Goal: Task Accomplishment & Management: Manage account settings

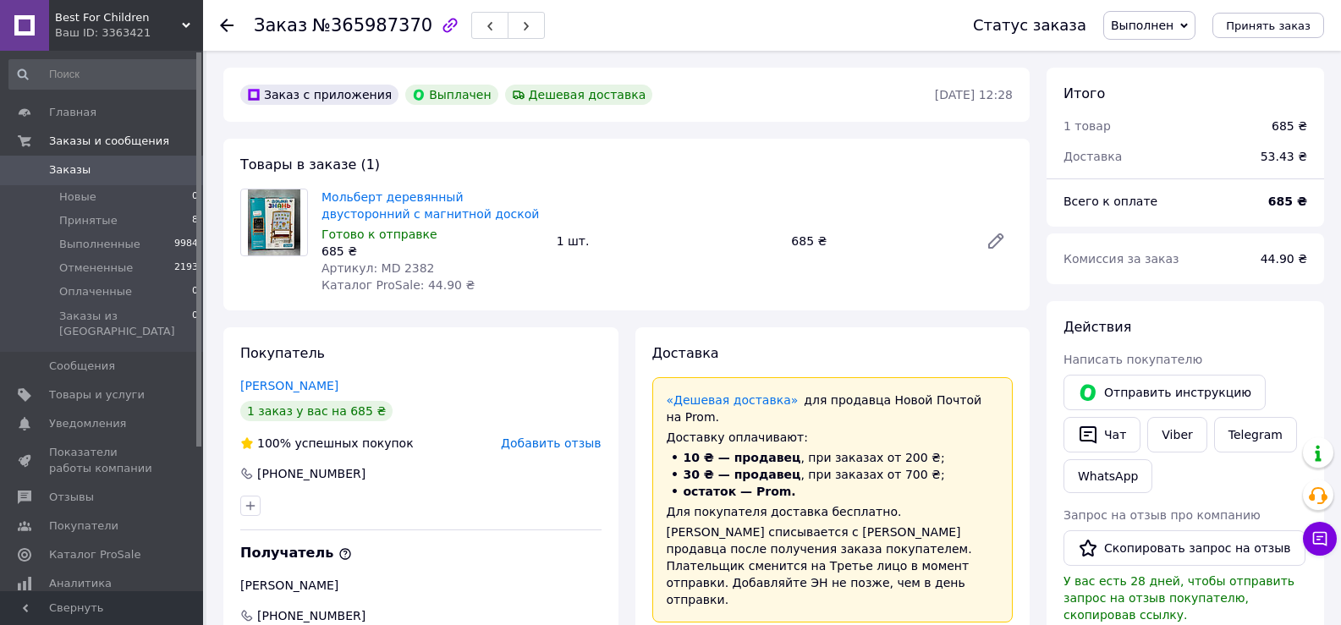
scroll to position [547, 0]
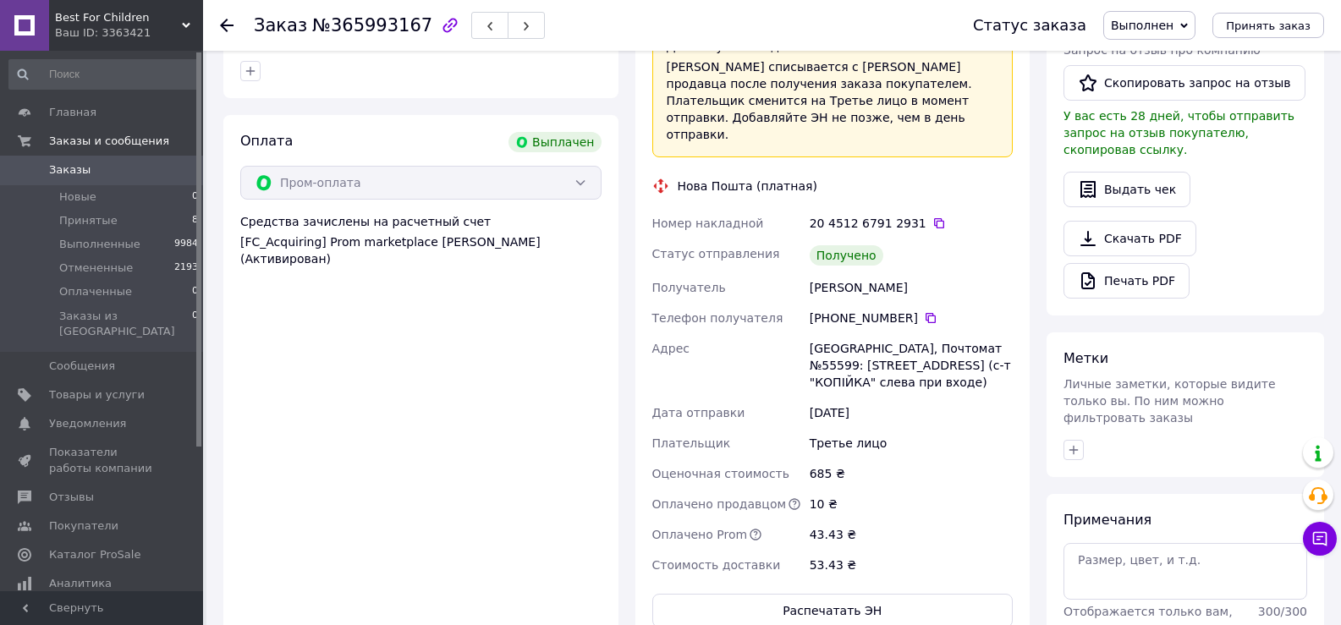
scroll to position [470, 0]
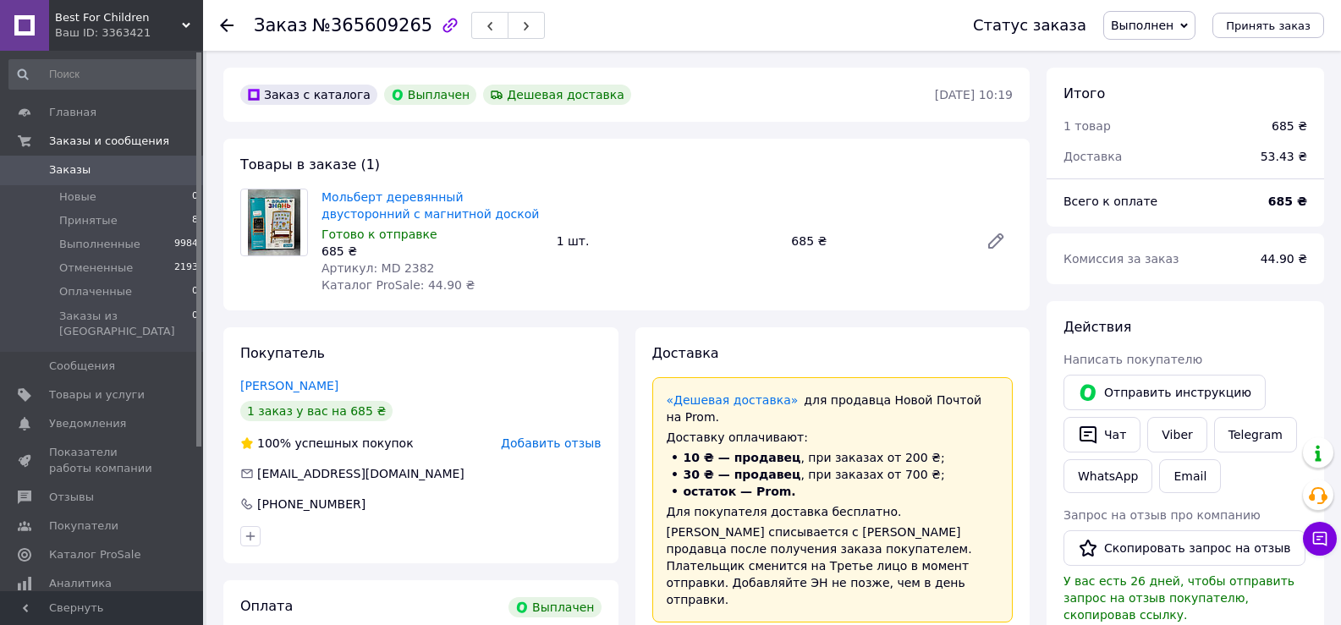
scroll to position [547, 0]
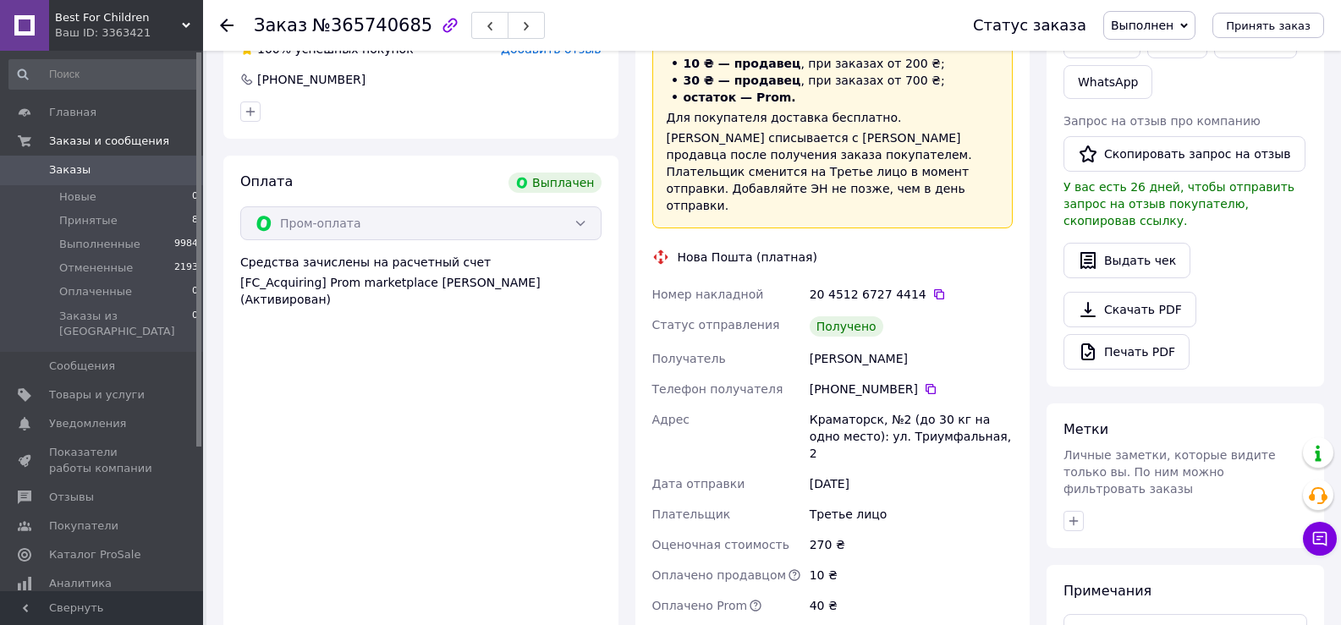
scroll to position [440, 0]
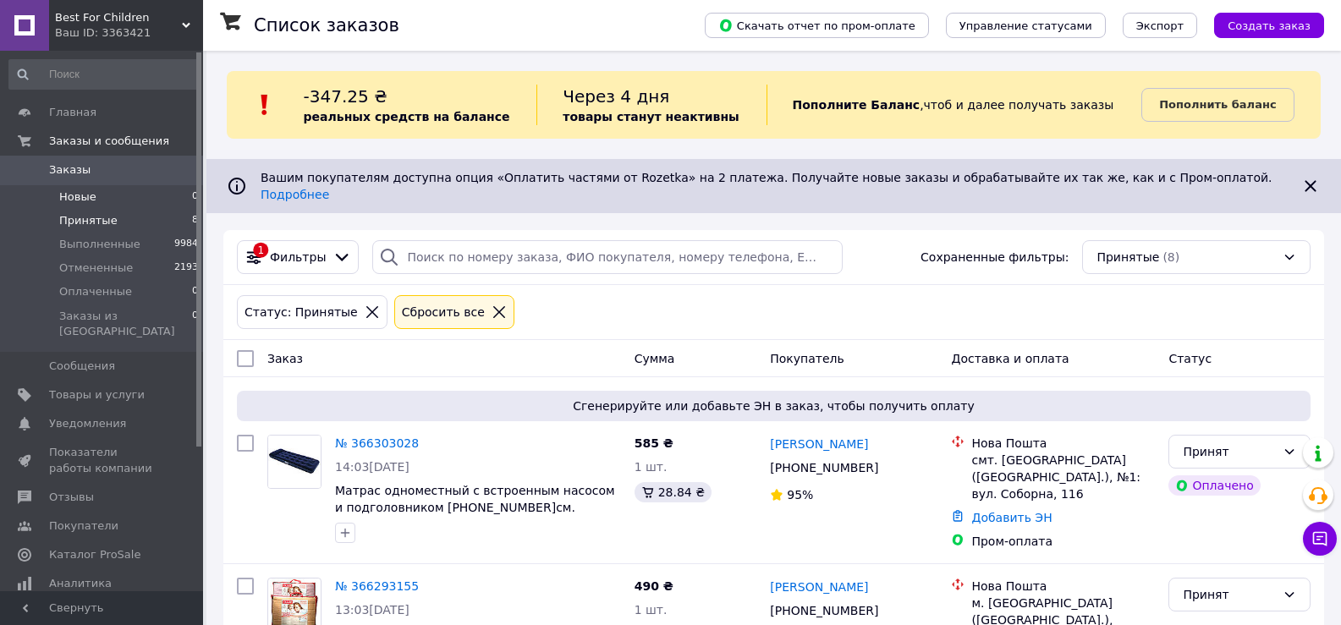
click at [79, 191] on span "Новые" at bounding box center [77, 197] width 37 height 15
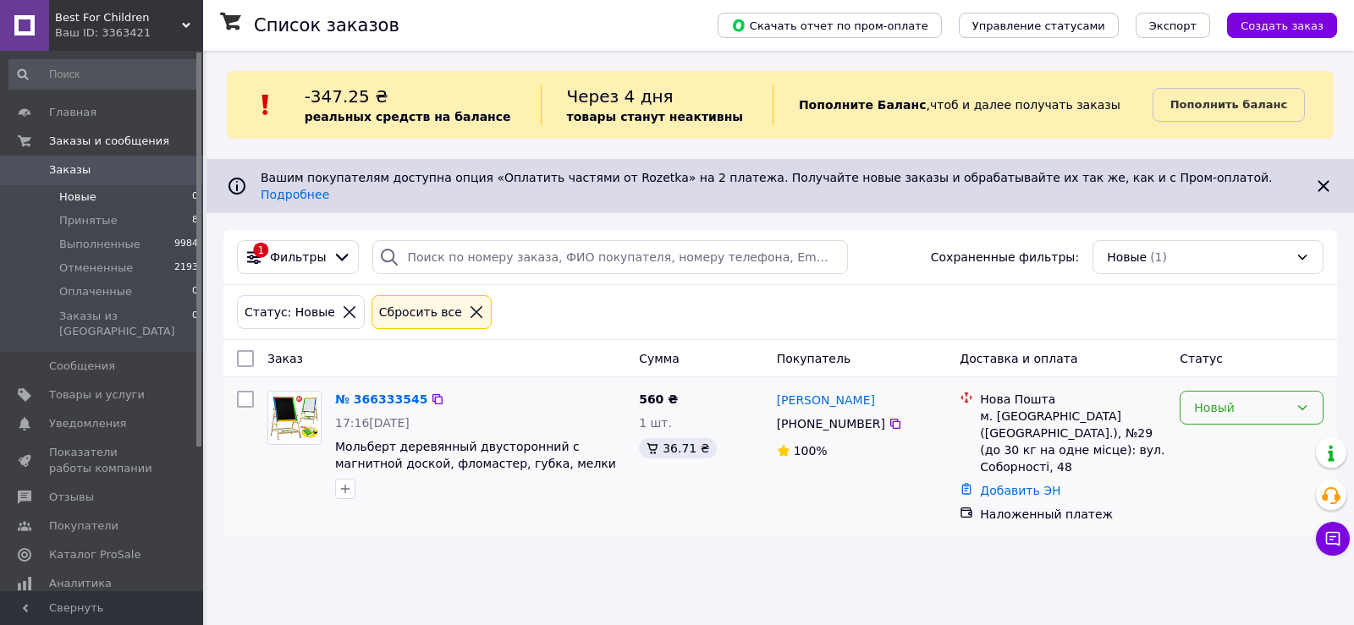
click at [1256, 405] on div "Новый" at bounding box center [1252, 408] width 144 height 34
click at [1229, 437] on li "Принят" at bounding box center [1252, 431] width 142 height 30
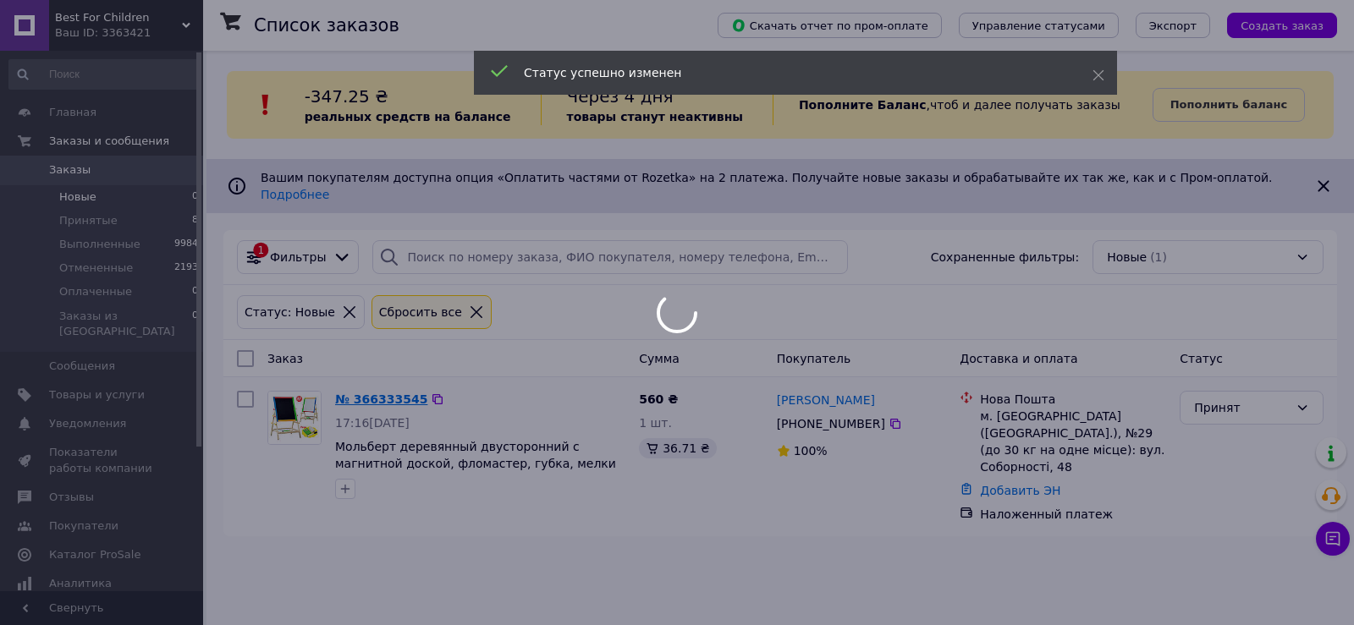
click at [388, 387] on div at bounding box center [677, 312] width 1354 height 625
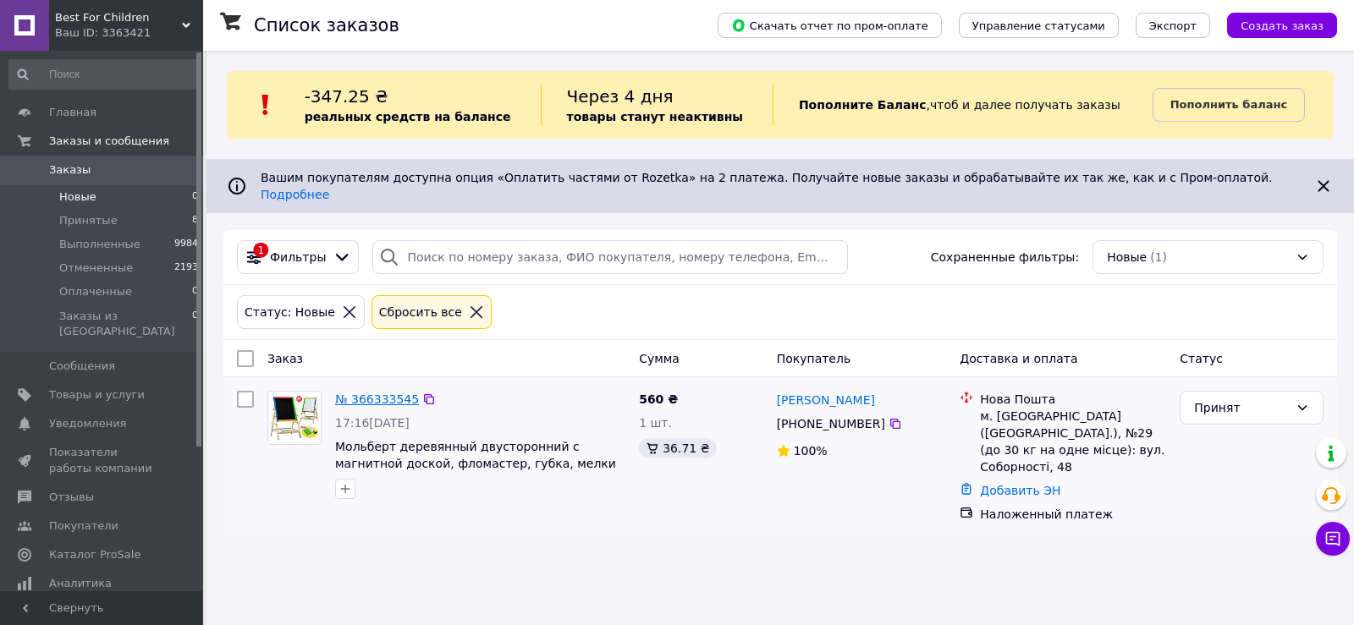
click at [361, 393] on link "№ 366333545" at bounding box center [377, 400] width 84 height 14
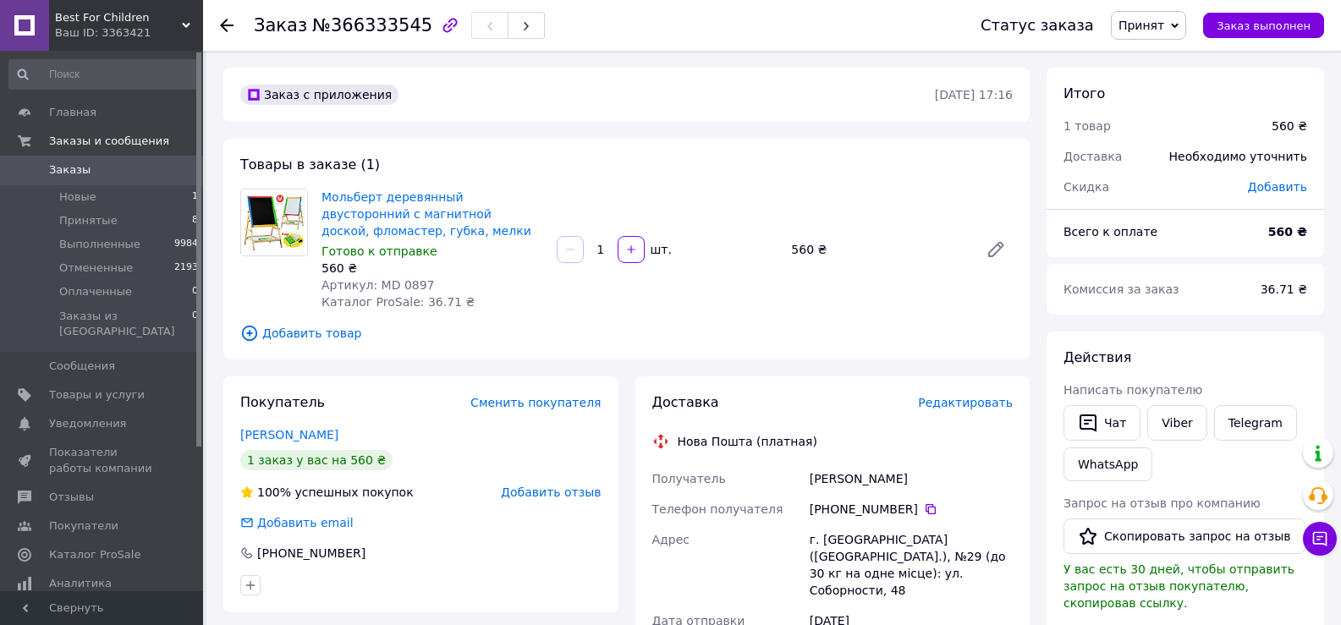
click at [974, 406] on span "Редактировать" at bounding box center [965, 403] width 95 height 14
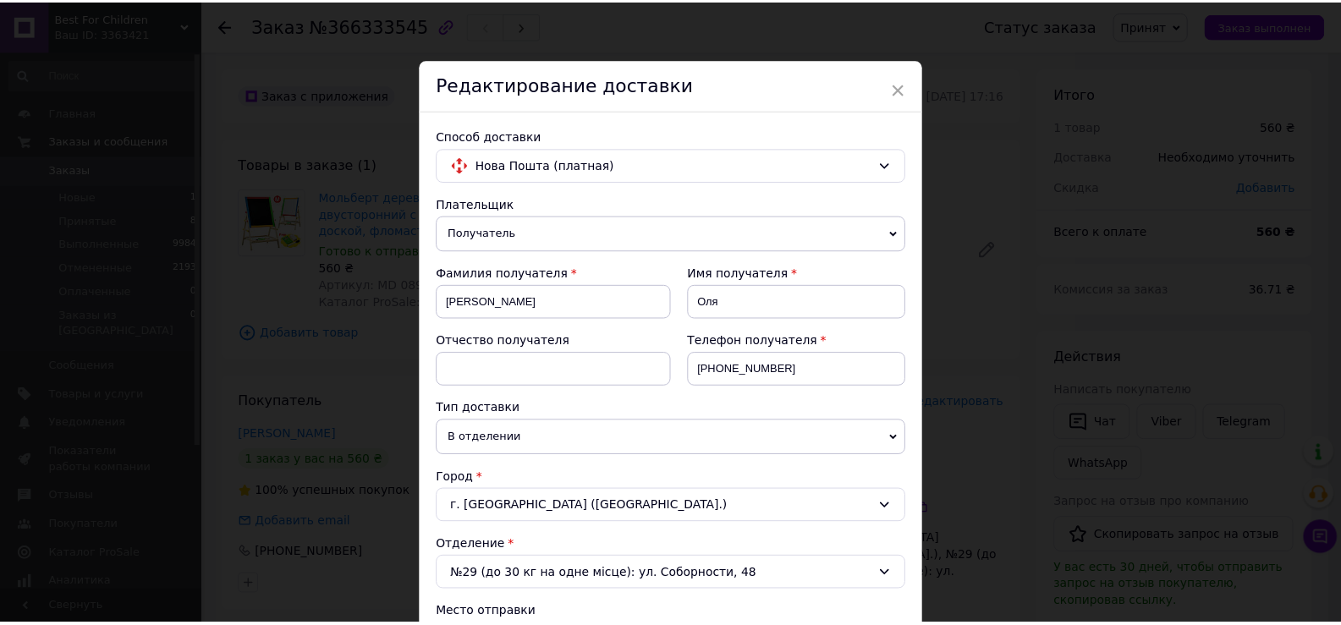
scroll to position [666, 0]
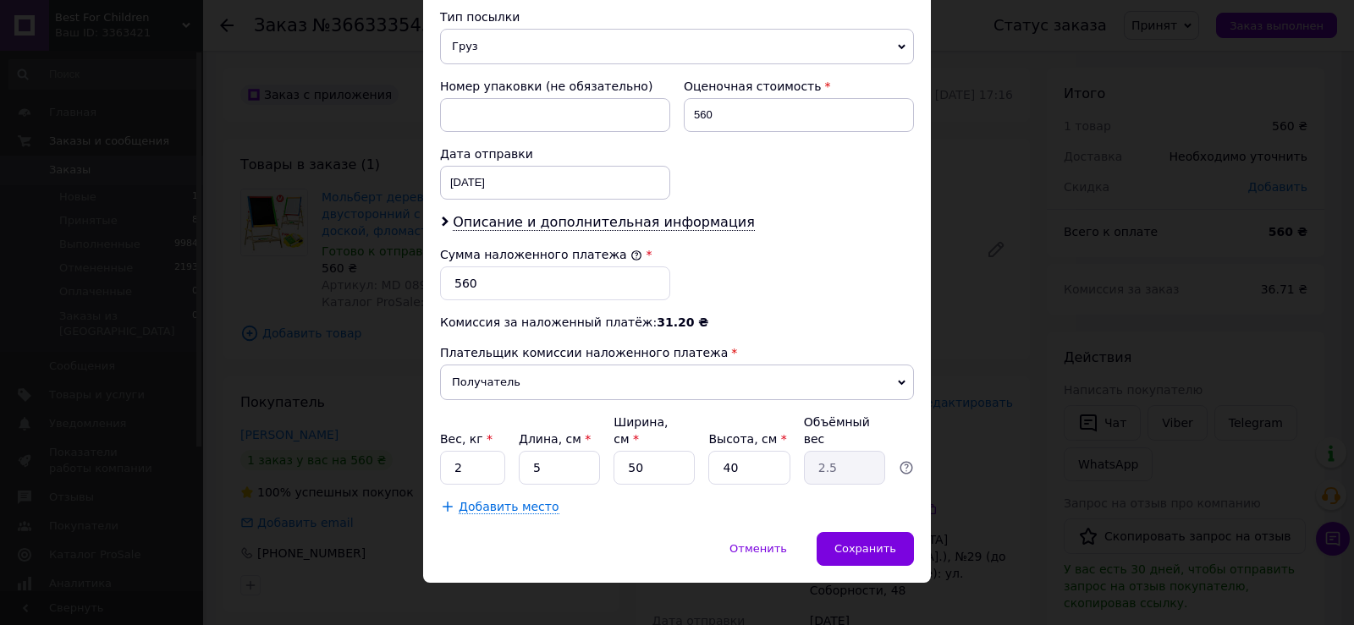
click at [1060, 270] on div "× Редактирование доставки Способ доставки Нова Пошта (платная) Плательщик Получ…" at bounding box center [677, 312] width 1354 height 625
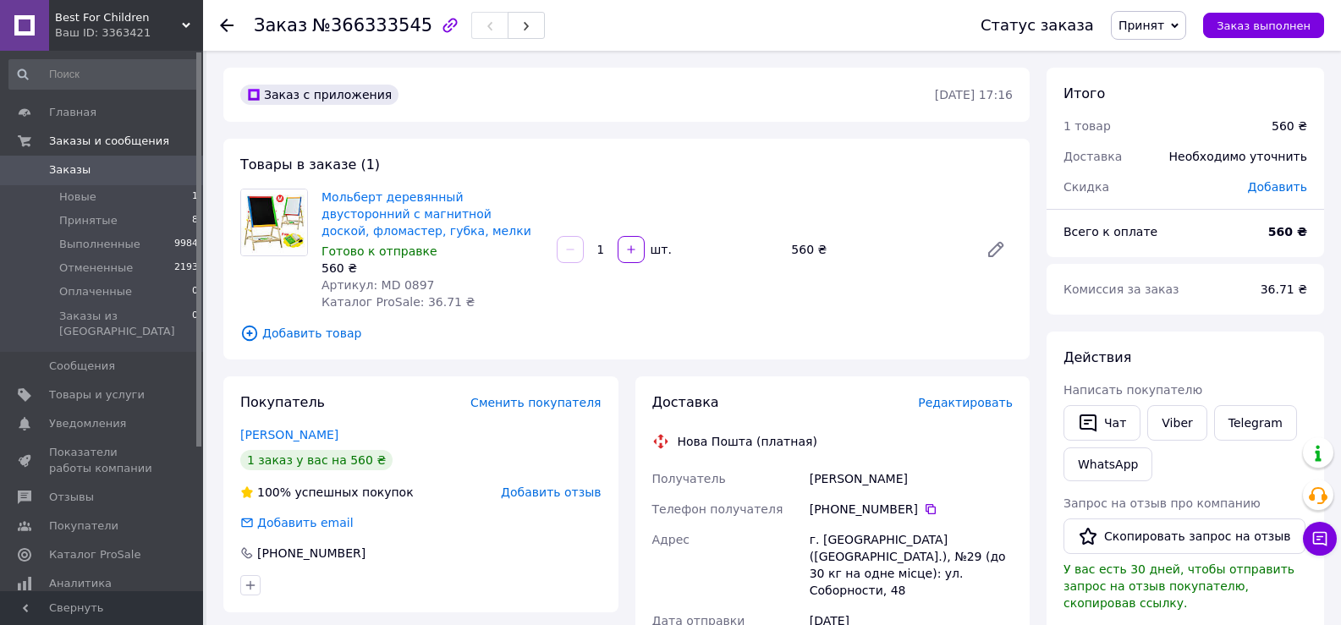
scroll to position [547, 0]
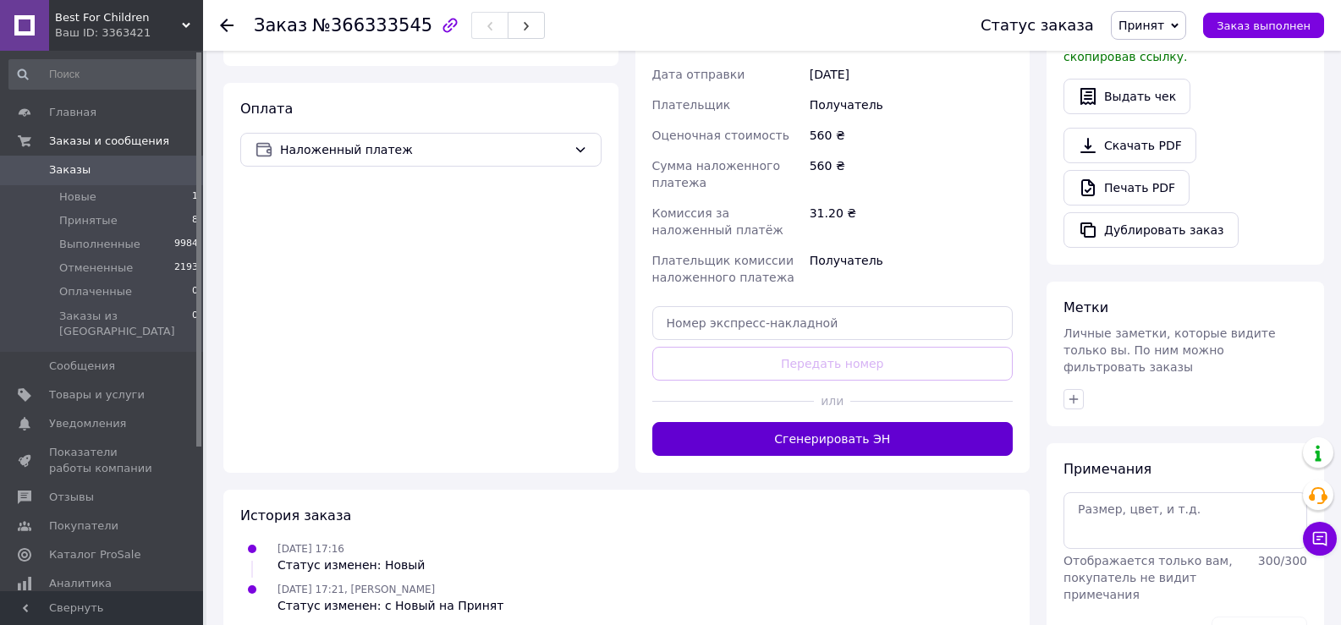
click at [763, 422] on button "Сгенерировать ЭН" at bounding box center [832, 439] width 361 height 34
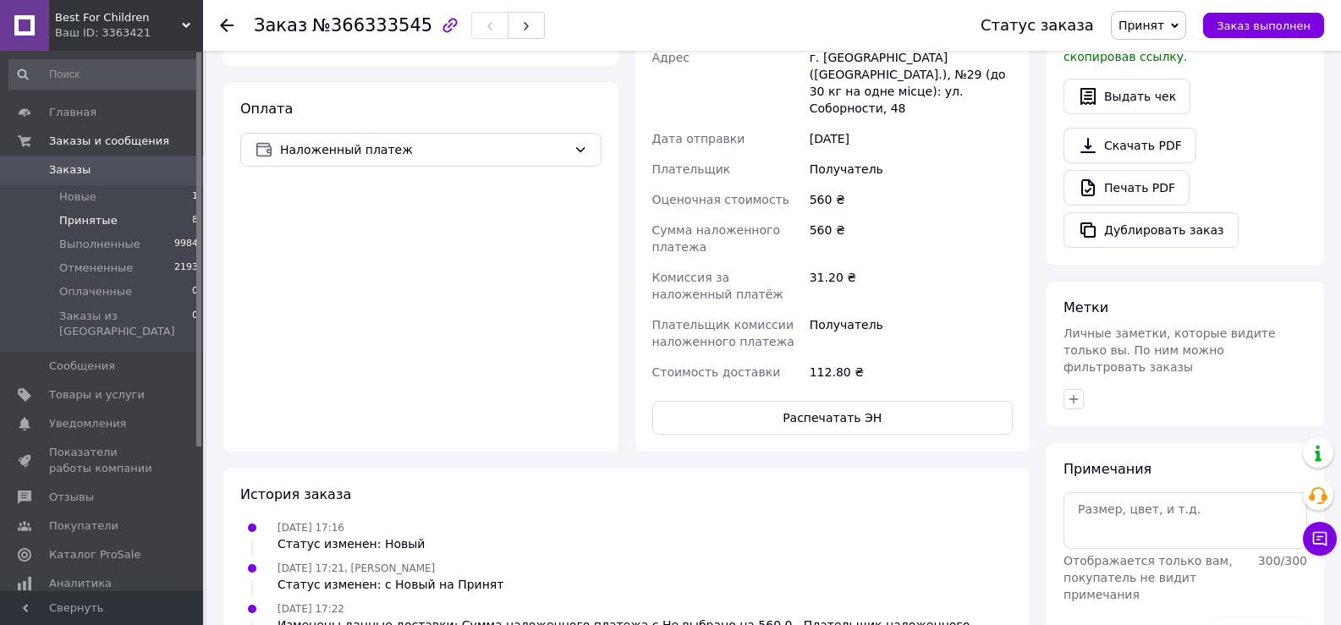
click at [102, 219] on span "Принятые" at bounding box center [88, 220] width 58 height 15
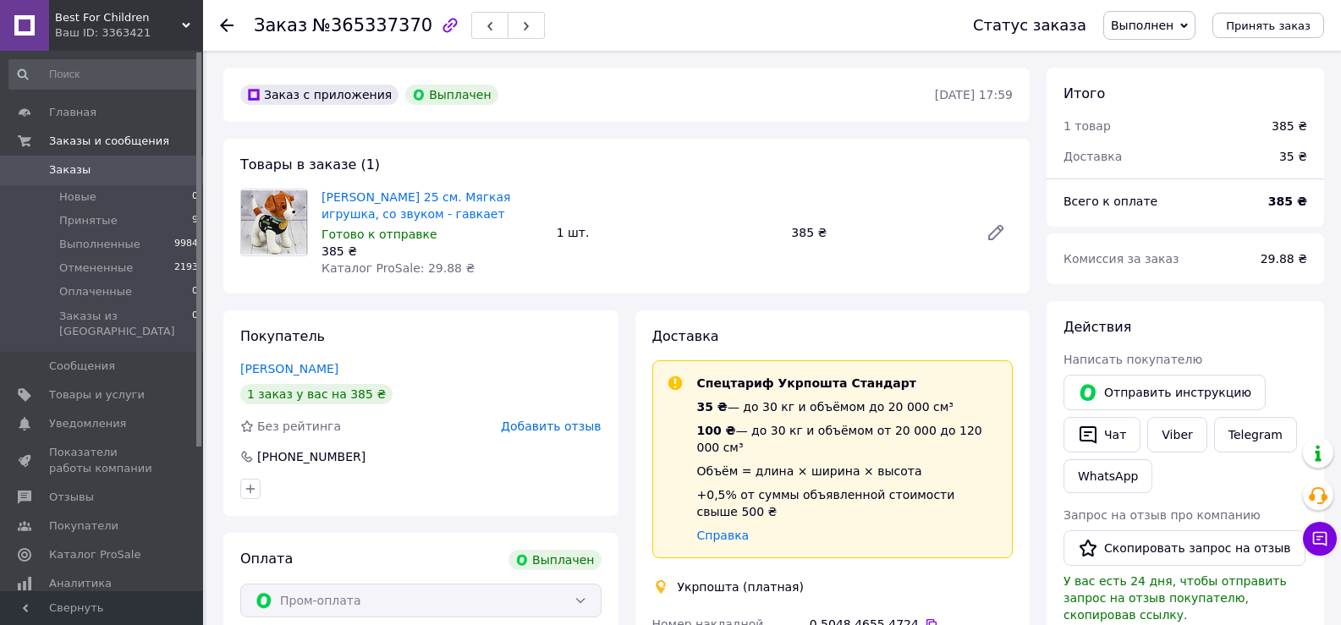
scroll to position [547, 0]
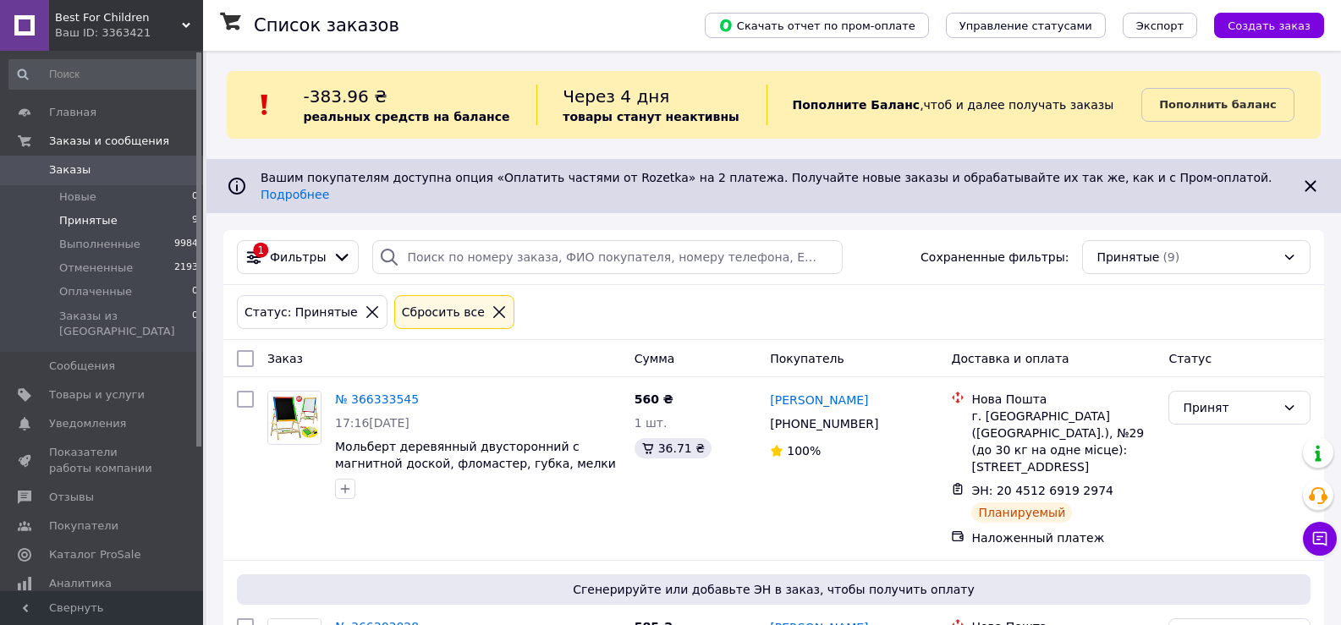
click at [77, 216] on span "Принятые" at bounding box center [88, 220] width 58 height 15
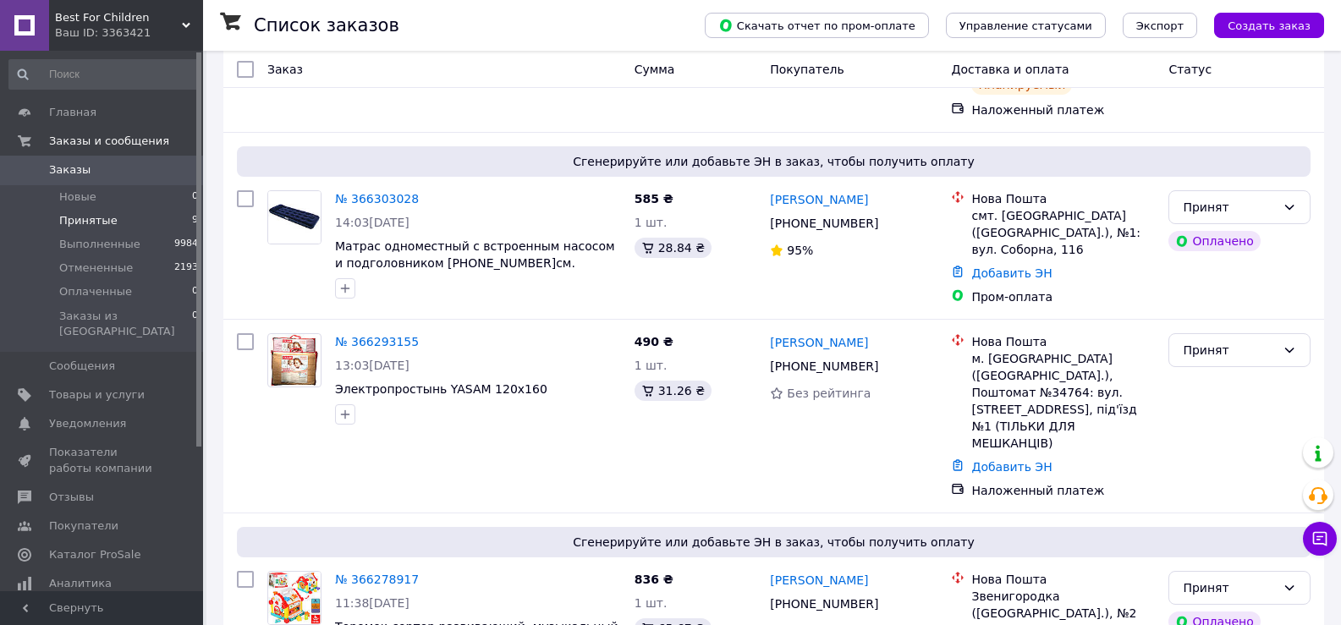
scroll to position [439, 0]
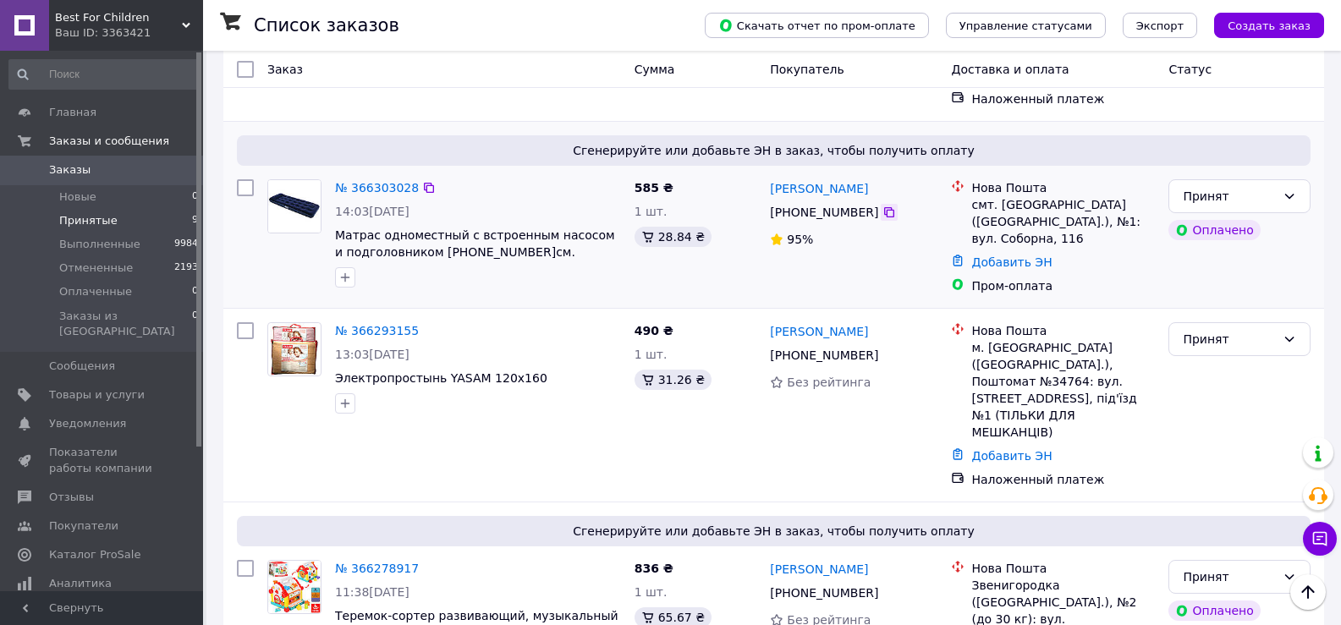
click at [884, 207] on icon at bounding box center [889, 212] width 10 height 10
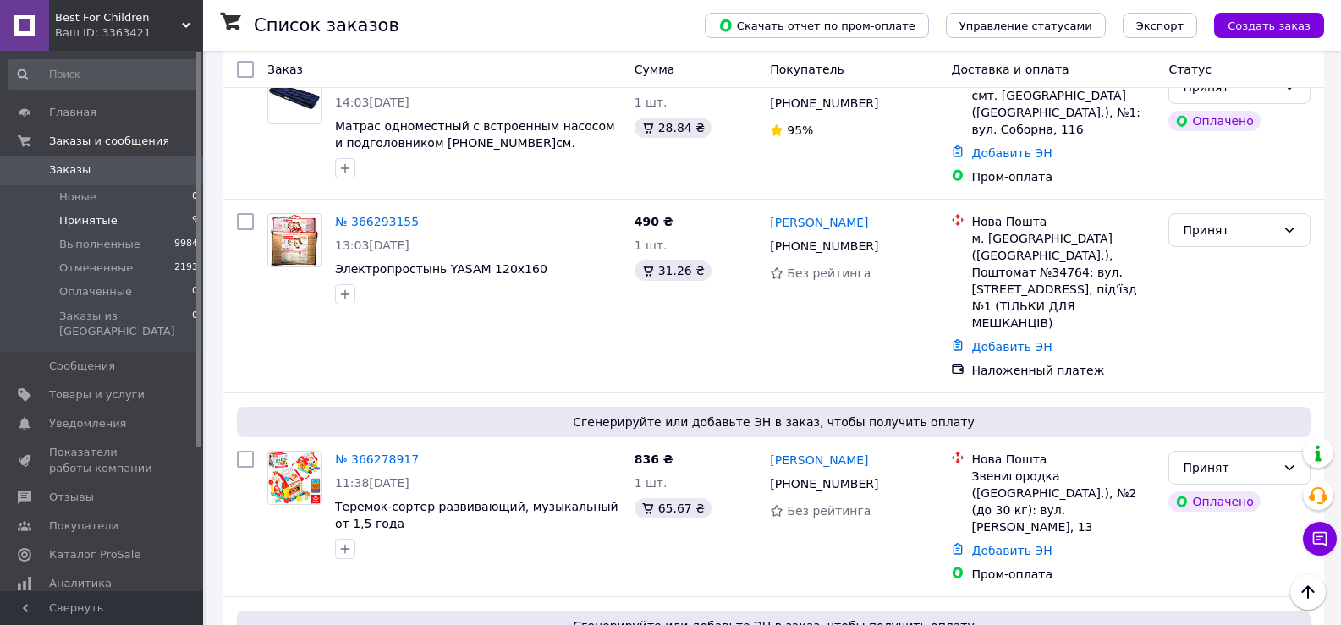
scroll to position [553, 0]
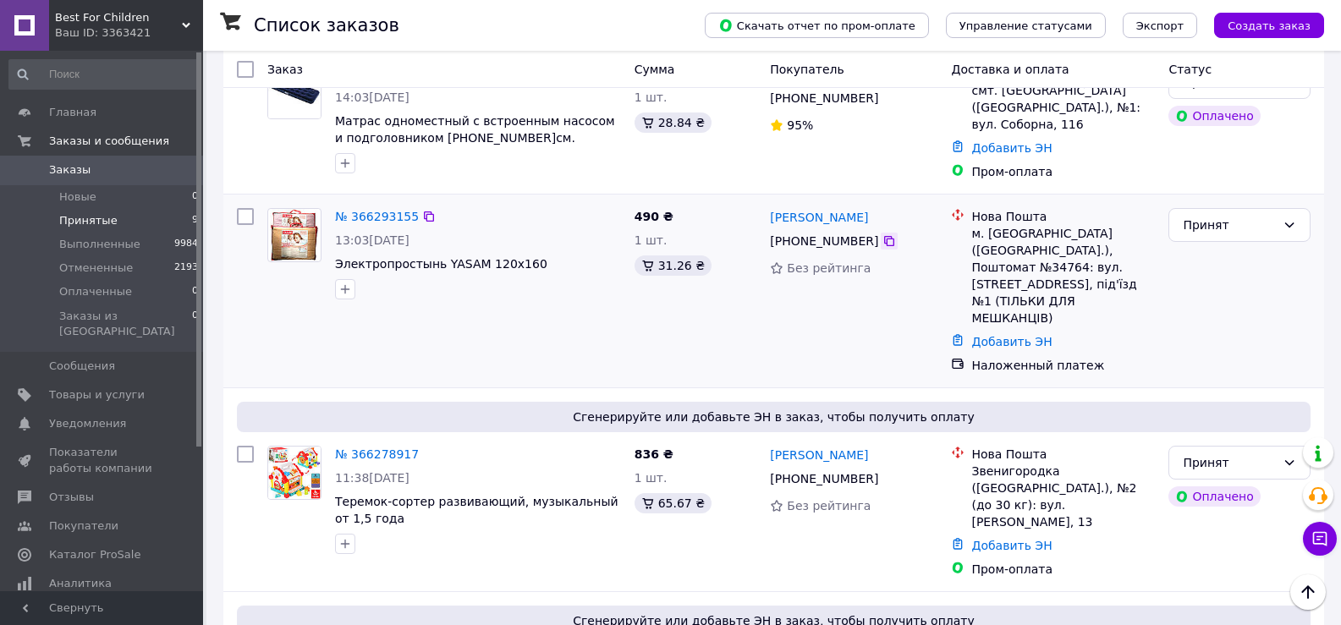
click at [884, 236] on icon at bounding box center [889, 241] width 10 height 10
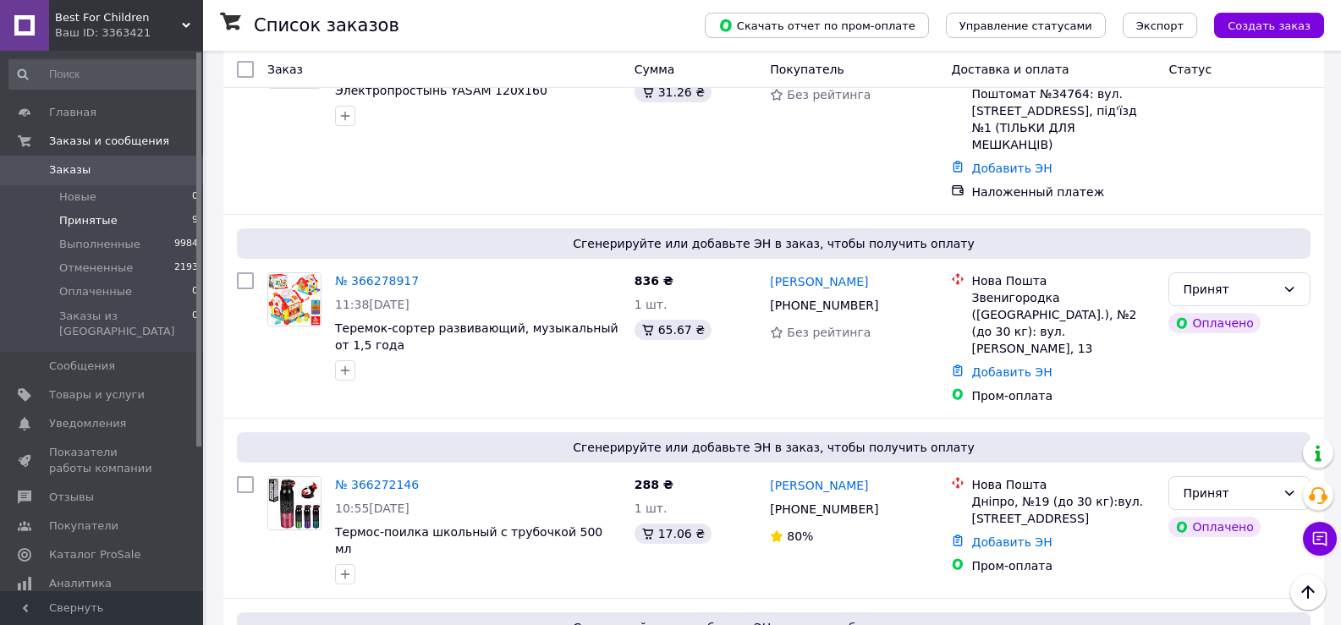
scroll to position [751, 0]
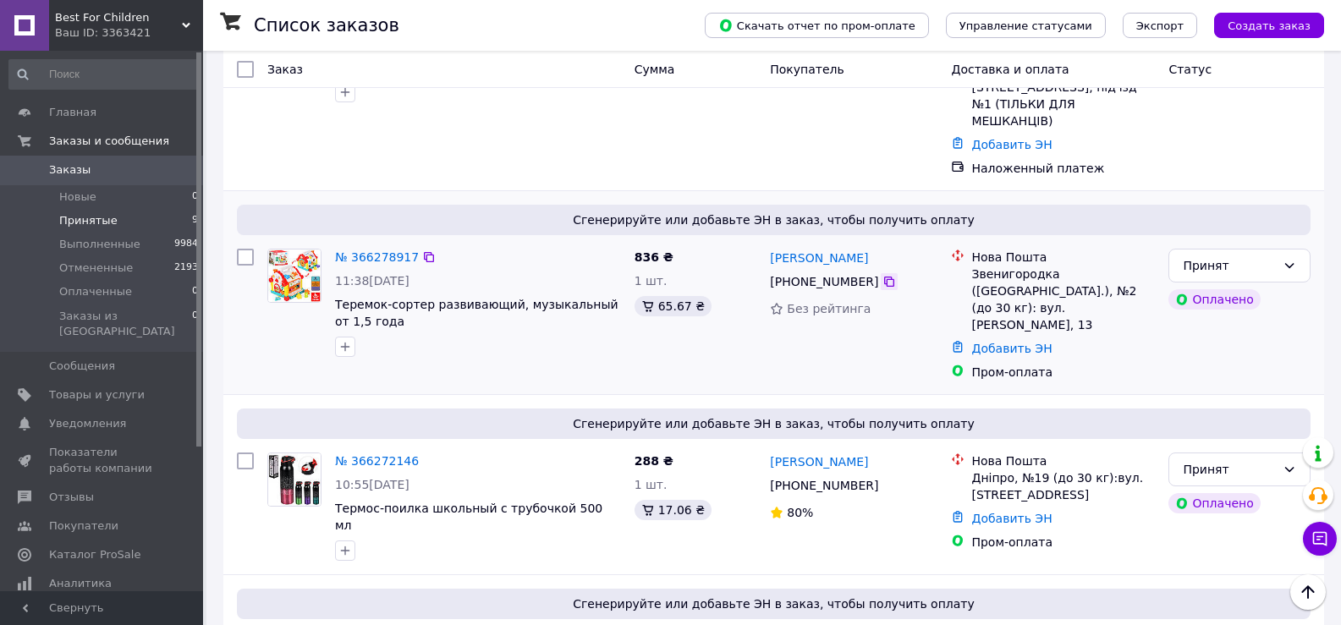
click at [884, 277] on icon at bounding box center [889, 282] width 10 height 10
click at [883, 275] on icon at bounding box center [890, 282] width 14 height 14
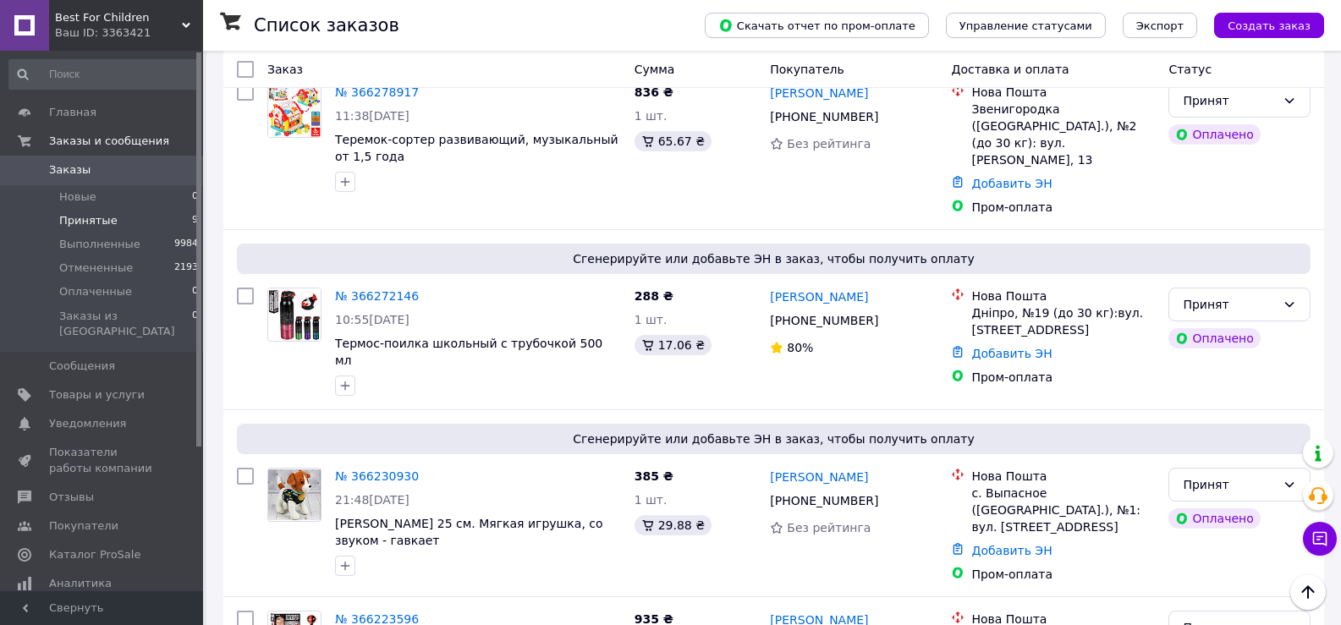
scroll to position [927, 0]
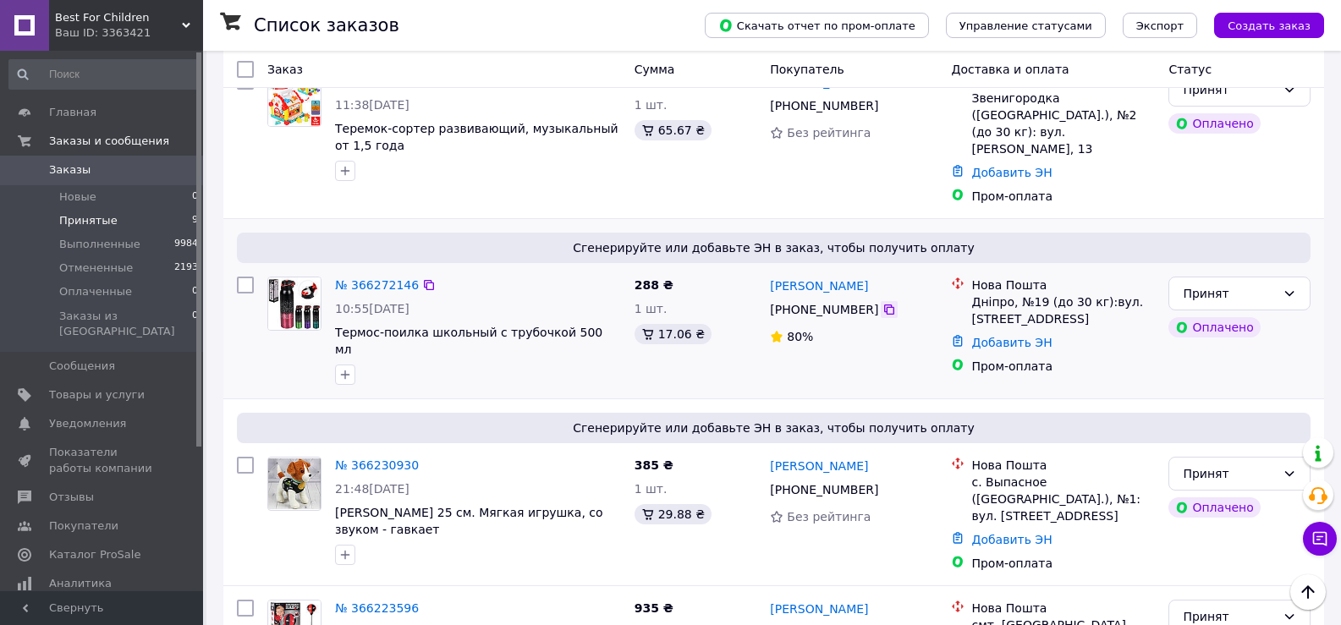
click at [883, 303] on icon at bounding box center [890, 310] width 14 height 14
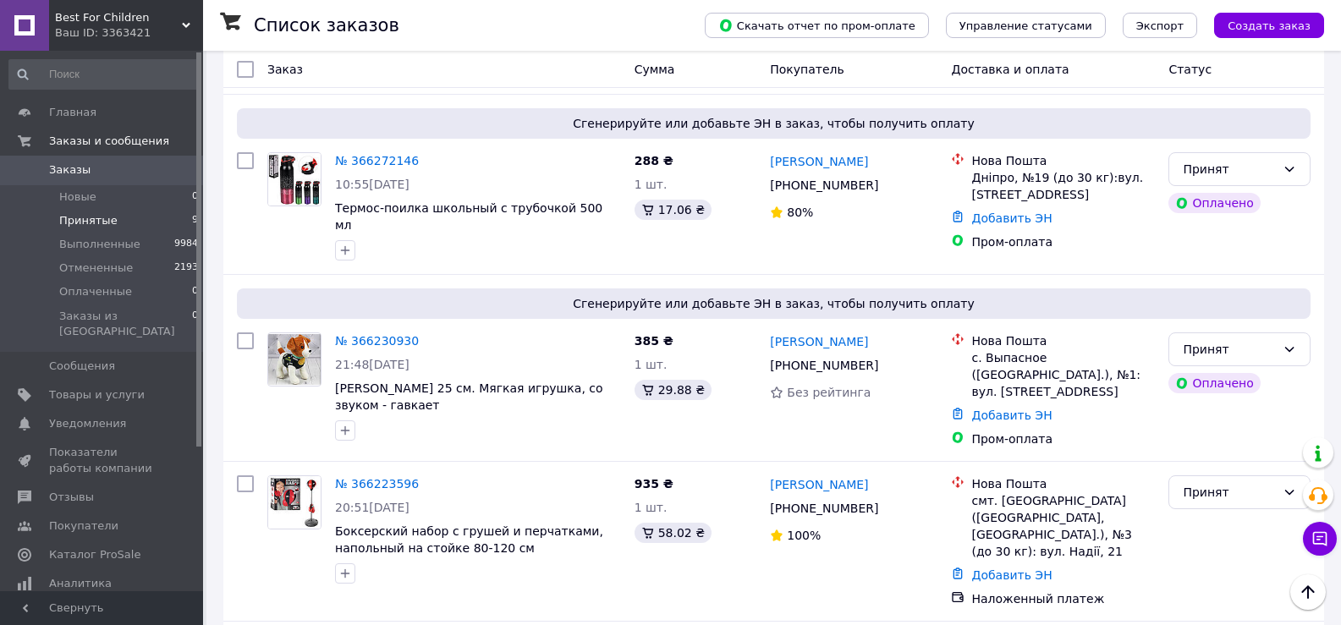
scroll to position [1107, 0]
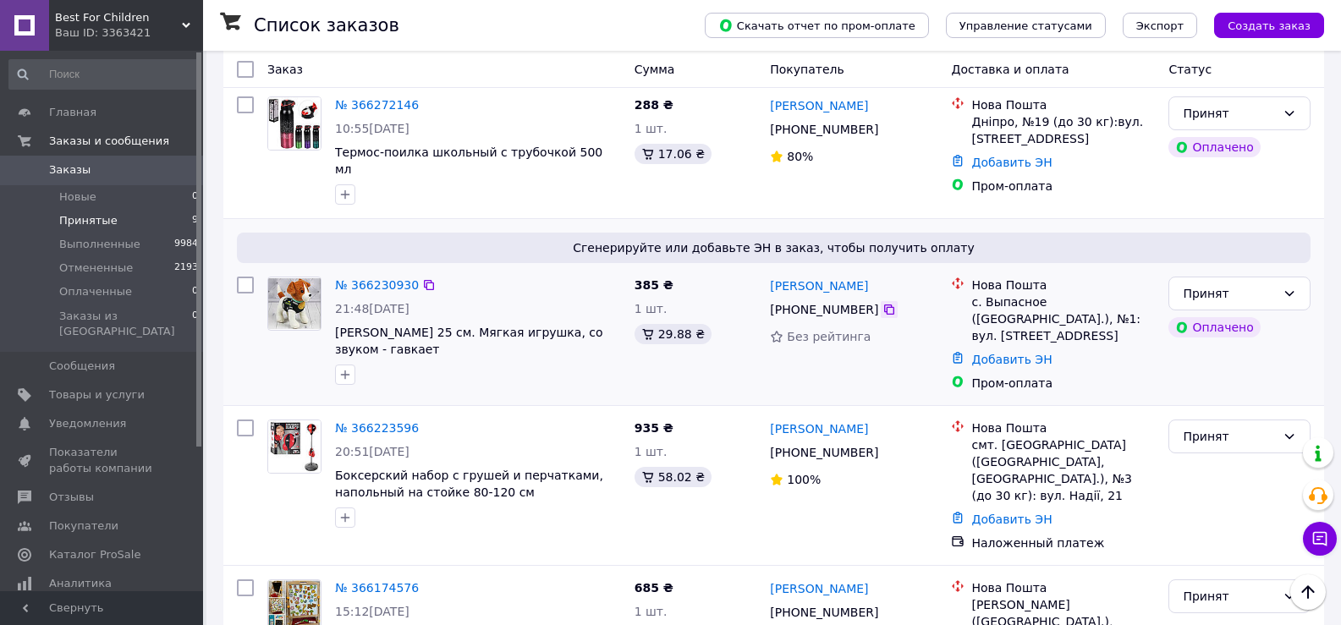
click at [883, 303] on icon at bounding box center [890, 310] width 14 height 14
click at [883, 446] on icon at bounding box center [890, 453] width 14 height 14
click at [884, 608] on icon at bounding box center [889, 613] width 10 height 10
click at [349, 581] on link "№ 366174576" at bounding box center [377, 588] width 84 height 14
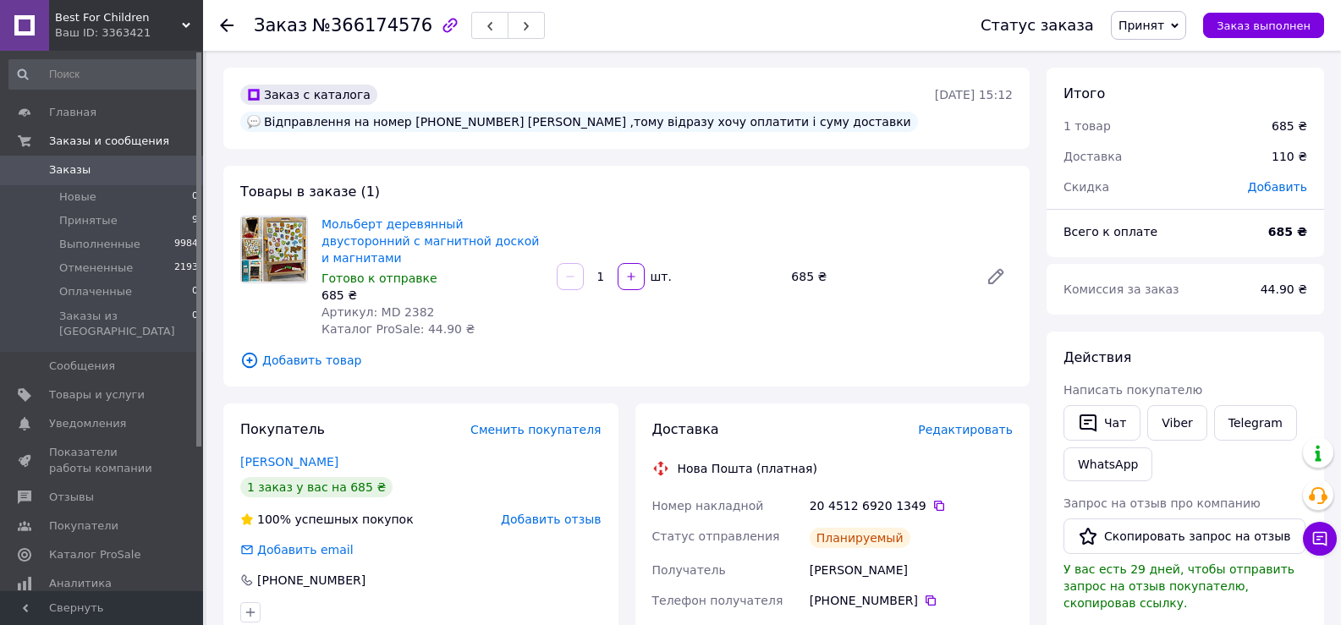
click at [580, 122] on div "Відправлення на номер +380681669770 Бурдейна Валерія Олександрівна Подарунок ,т…" at bounding box center [579, 122] width 678 height 20
drag, startPoint x: 580, startPoint y: 122, endPoint x: 399, endPoint y: 125, distance: 180.3
click at [399, 125] on div "Відправлення на номер +380681669770 Бурдейна Валерія Олександрівна Подарунок ,т…" at bounding box center [579, 122] width 678 height 20
copy div "+380681669770 Бурдейна Валерія"
click at [971, 432] on span "Редактировать" at bounding box center [965, 430] width 95 height 14
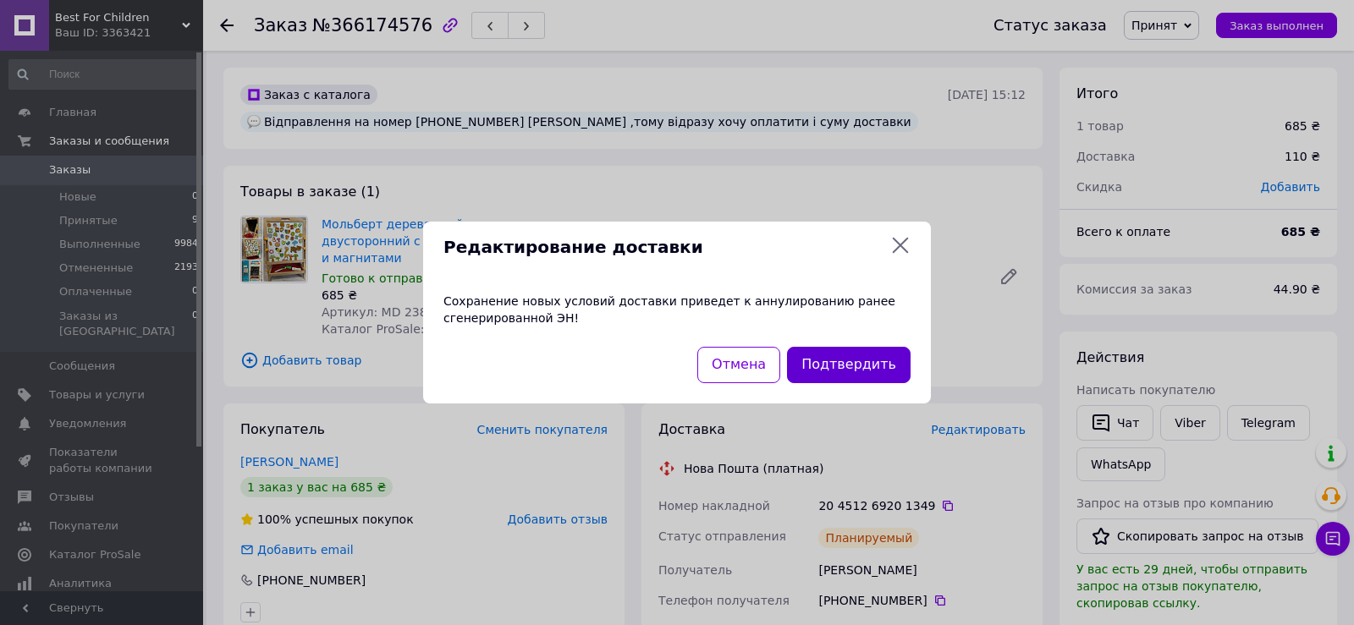
click at [835, 358] on button "Подтвердить" at bounding box center [849, 365] width 124 height 36
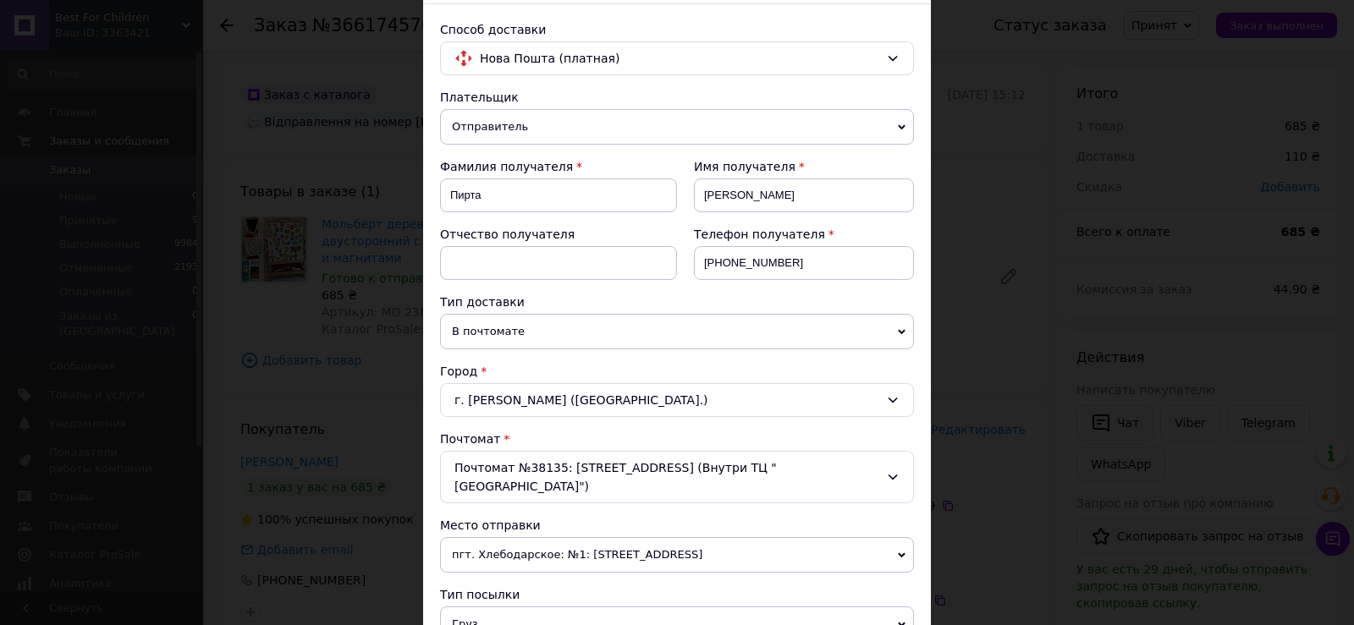
scroll to position [162, 0]
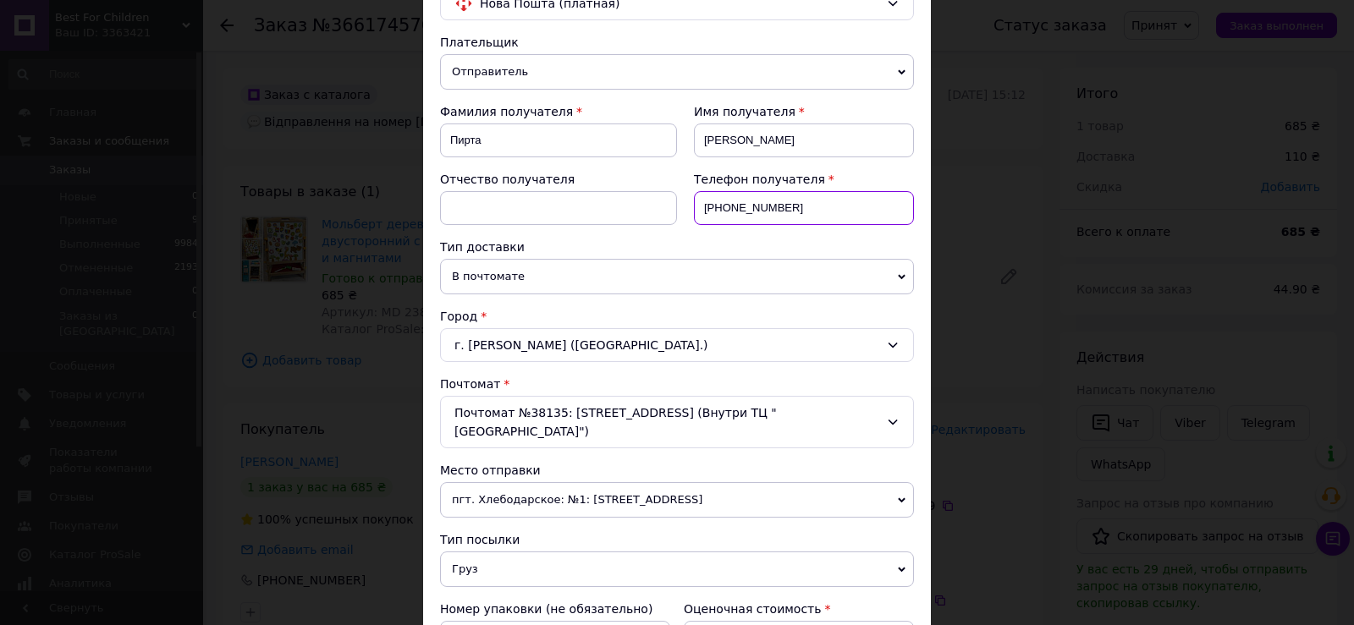
drag, startPoint x: 796, startPoint y: 211, endPoint x: 673, endPoint y: 218, distance: 123.8
click at [673, 218] on div "Фамилия получателя Пирта Имя получателя Ірина Отчество получателя Телефон получ…" at bounding box center [677, 170] width 474 height 135
paste input "681669770 Бурдейна Валерія"
type input "+380681669770"
drag, startPoint x: 489, startPoint y: 143, endPoint x: 432, endPoint y: 145, distance: 56.7
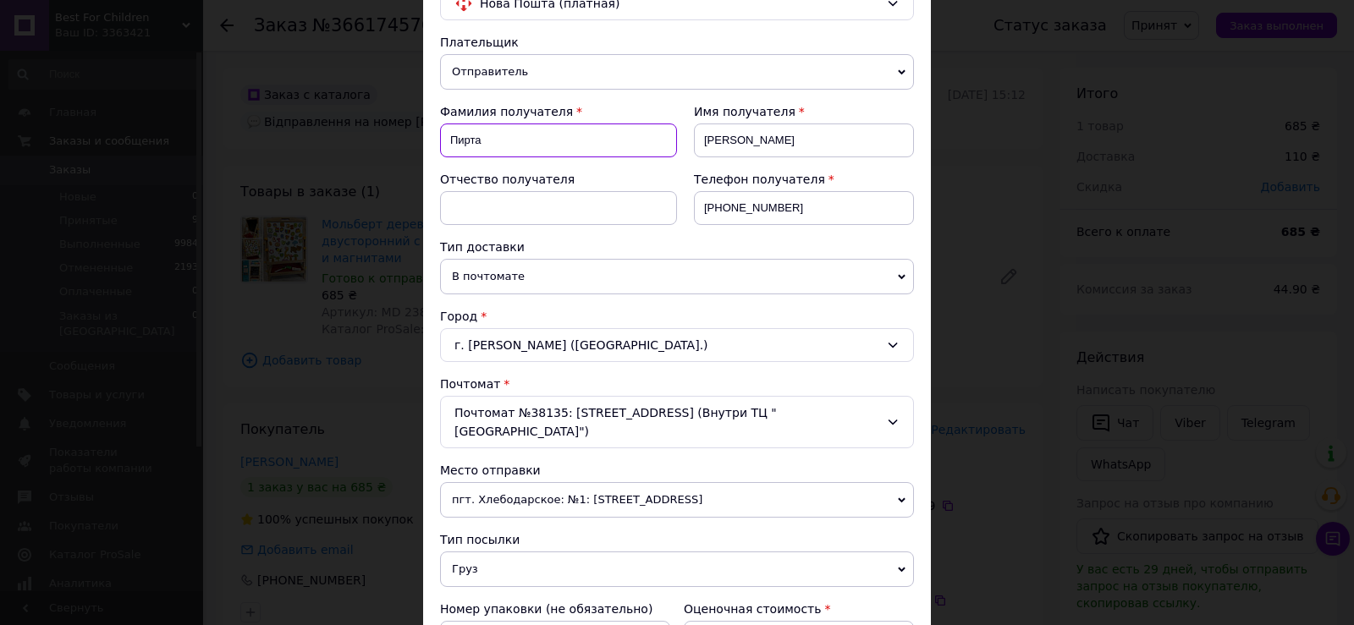
click at [432, 145] on div "Способ доставки Нова Пошта (платная) Плательщик Отправитель Получатель Фамилия …" at bounding box center [677, 433] width 508 height 969
paste input "+380681669770 Бурдейна Валерія"
type input "+380681669770 Бурдейна Валерія"
drag, startPoint x: 530, startPoint y: 137, endPoint x: 402, endPoint y: 138, distance: 127.8
click at [402, 138] on div "× Редактирование доставки Способ доставки Нова Пошта (платная) Плательщик Отпра…" at bounding box center [677, 312] width 1354 height 625
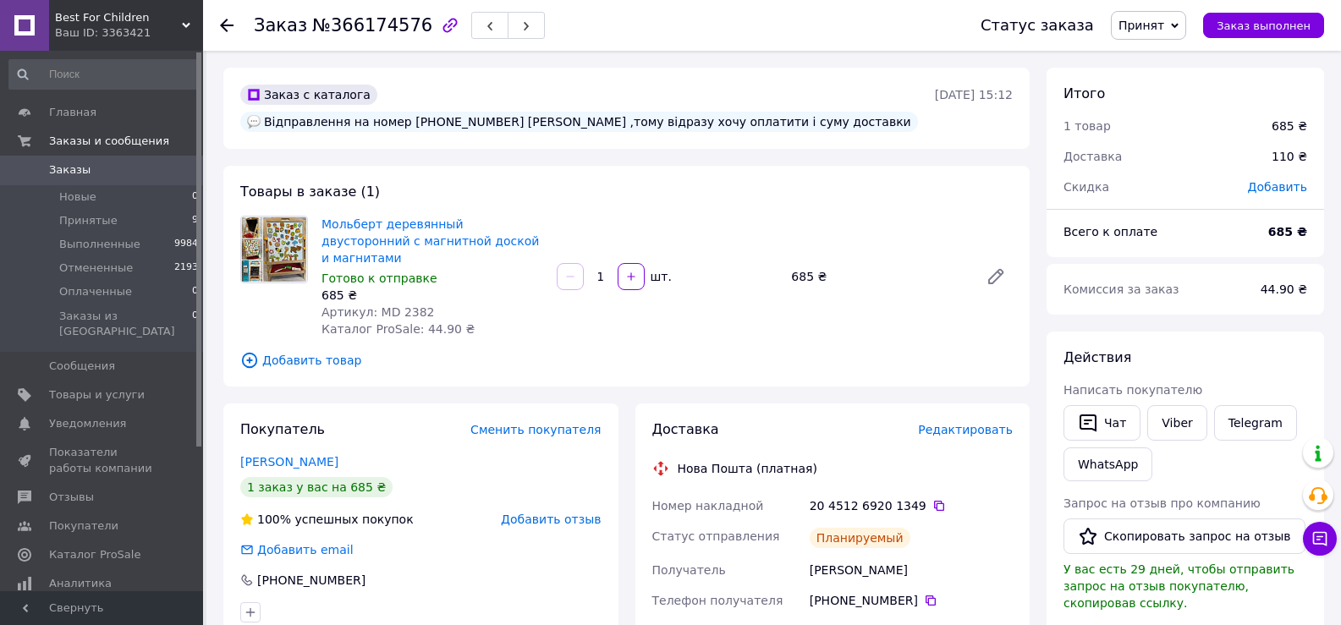
click at [960, 423] on span "Редактировать" at bounding box center [965, 430] width 95 height 14
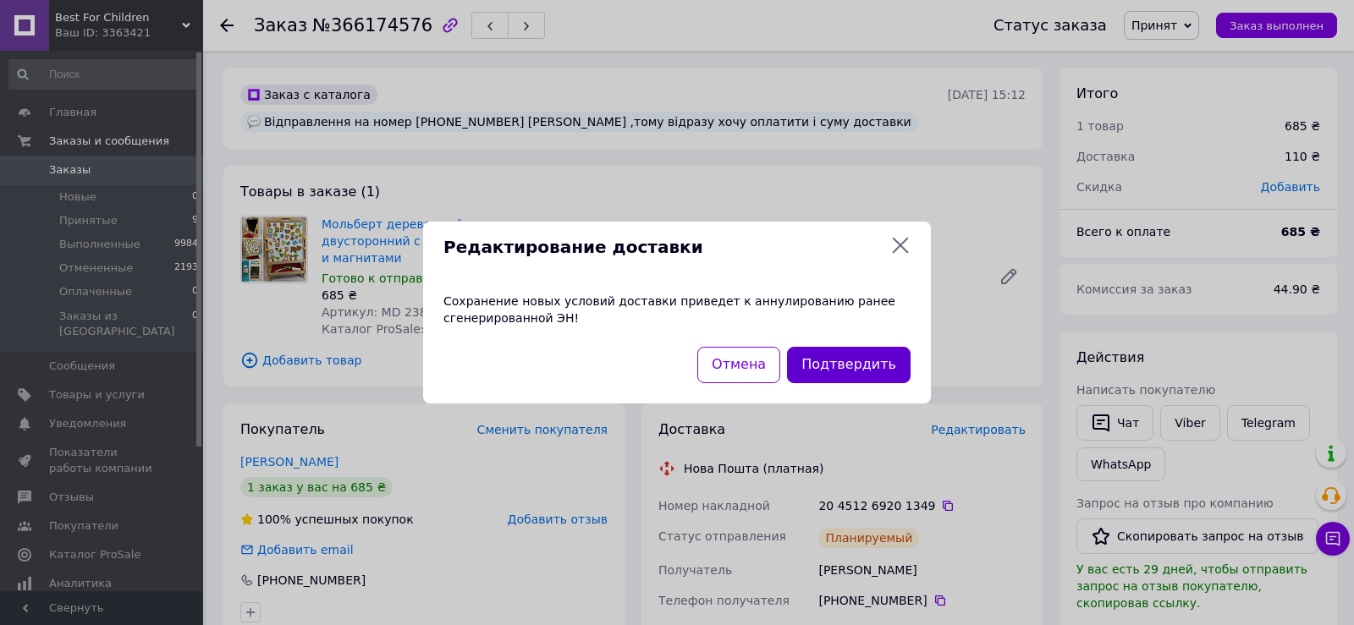
click at [866, 381] on button "Подтвердить" at bounding box center [849, 365] width 124 height 36
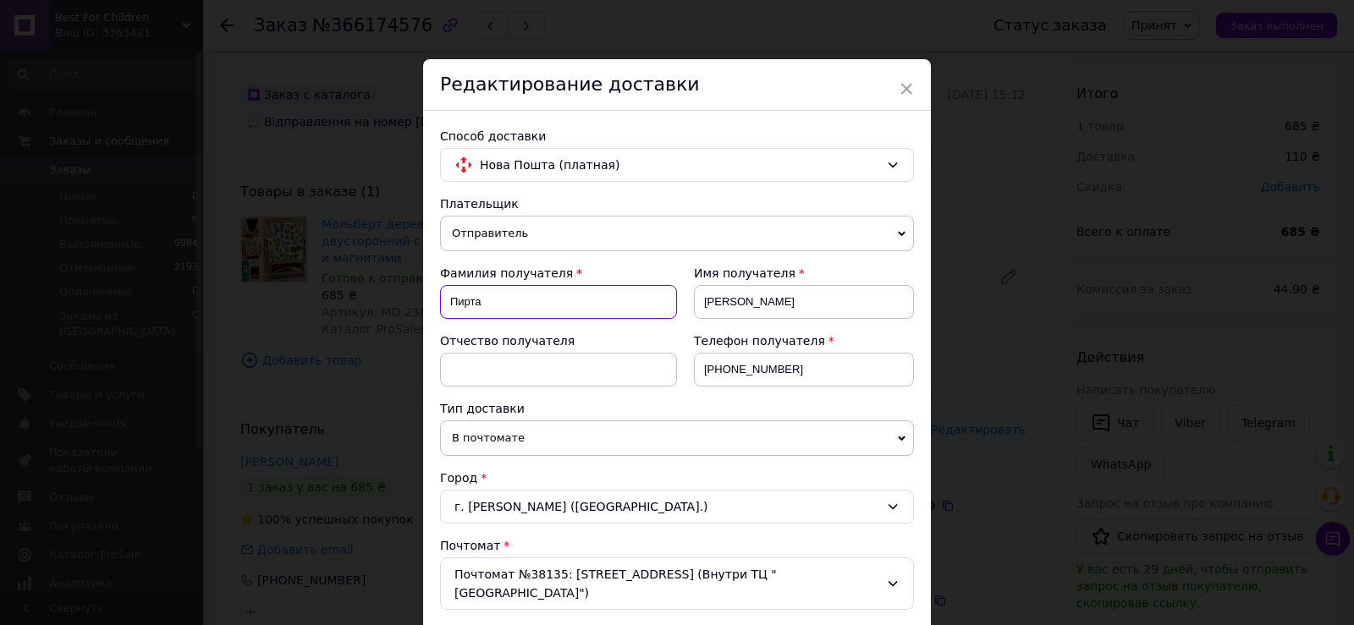
drag, startPoint x: 504, startPoint y: 296, endPoint x: 449, endPoint y: 299, distance: 55.9
click at [449, 299] on input "Пирта" at bounding box center [558, 302] width 237 height 34
paste input "+380681669770 Бурдейна Валерія"
drag, startPoint x: 529, startPoint y: 303, endPoint x: 447, endPoint y: 303, distance: 82.1
click at [447, 303] on input "+380681669770 Бурдейна Валерія" at bounding box center [558, 302] width 237 height 34
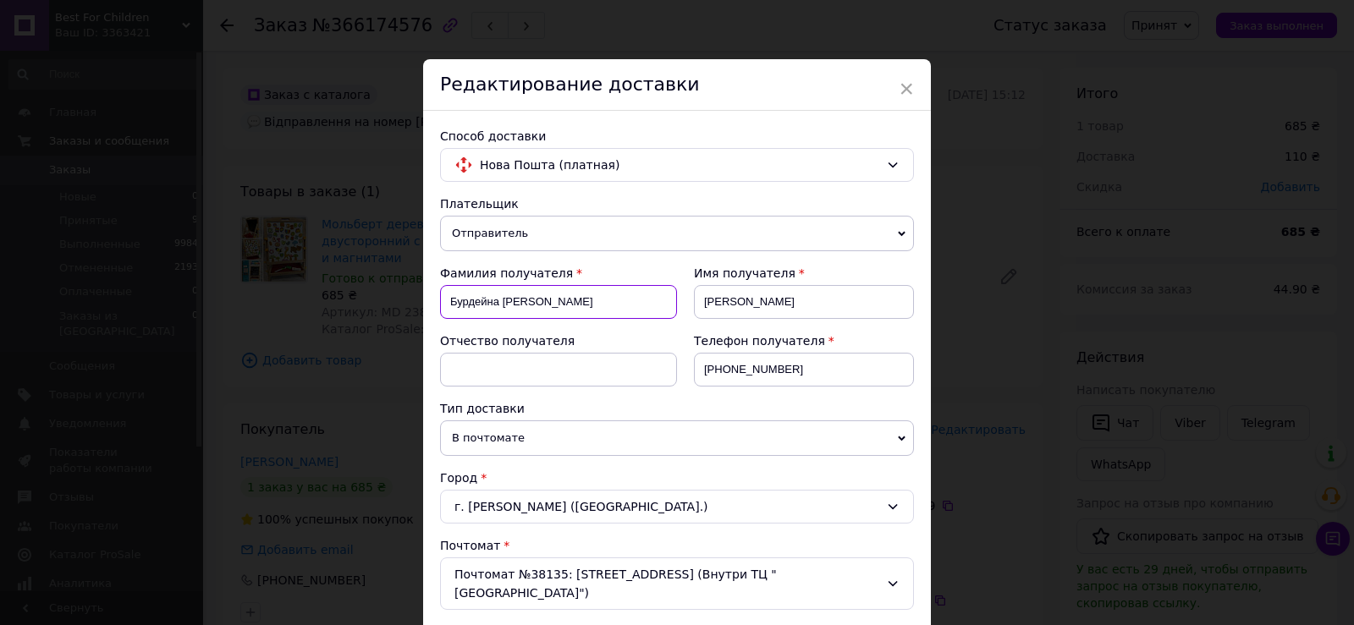
drag, startPoint x: 549, startPoint y: 304, endPoint x: 502, endPoint y: 304, distance: 47.4
click at [502, 304] on input "Бурдейна Валерія" at bounding box center [558, 302] width 237 height 34
type input "Бурдейна"
drag, startPoint x: 734, startPoint y: 298, endPoint x: 683, endPoint y: 307, distance: 51.6
click at [683, 307] on div "Имя получателя Ірина" at bounding box center [795, 299] width 237 height 68
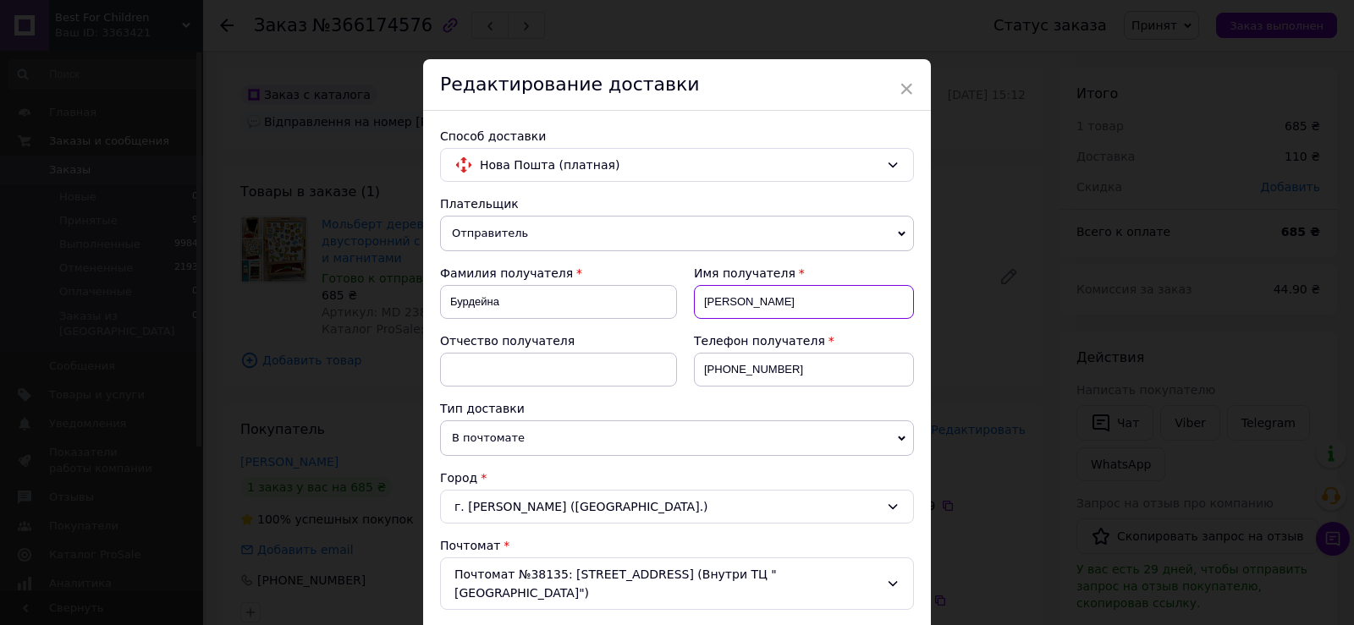
paste input "+380681669770 Бурдейна Валерія"
drag, startPoint x: 835, startPoint y: 301, endPoint x: 672, endPoint y: 282, distance: 164.5
click at [672, 282] on div "Фамилия получателя Бурдейна Имя получателя +380681669770 Бурдейна Валерія Отчес…" at bounding box center [677, 332] width 474 height 135
type input "Валерія"
drag, startPoint x: 785, startPoint y: 370, endPoint x: 674, endPoint y: 371, distance: 110.9
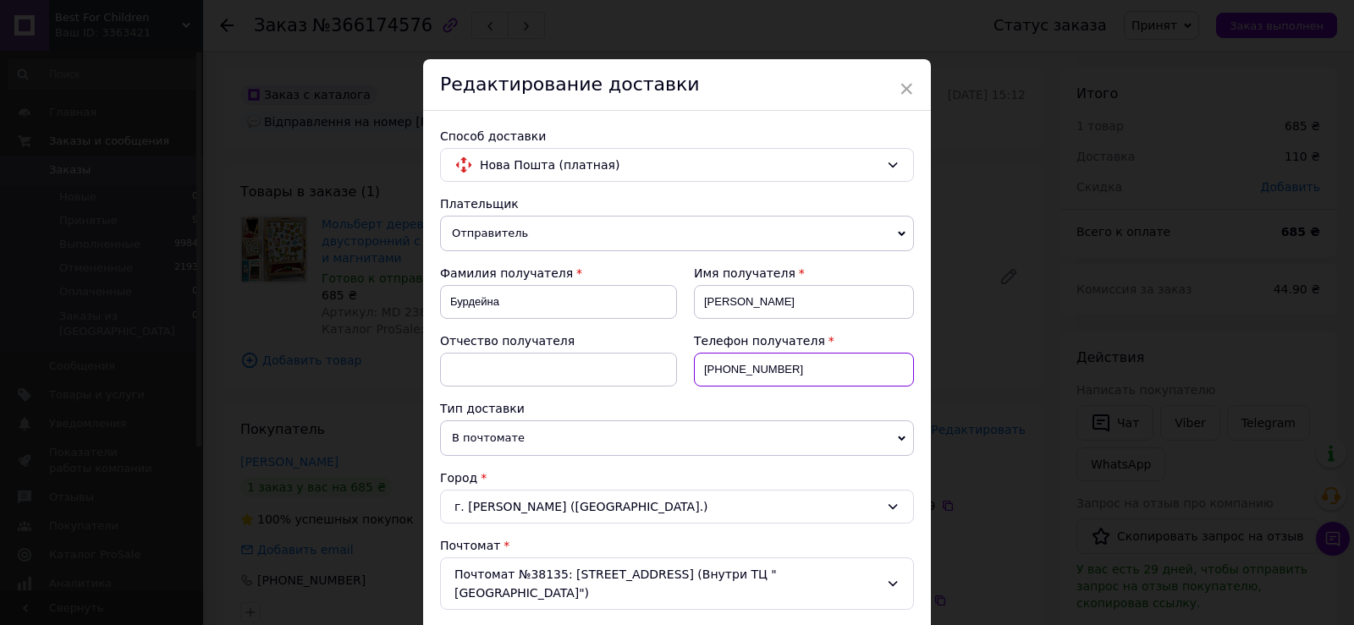
click at [677, 371] on div "Телефон получателя +380965862816" at bounding box center [795, 367] width 237 height 68
paste input "681669770 Бурдейна Валерія"
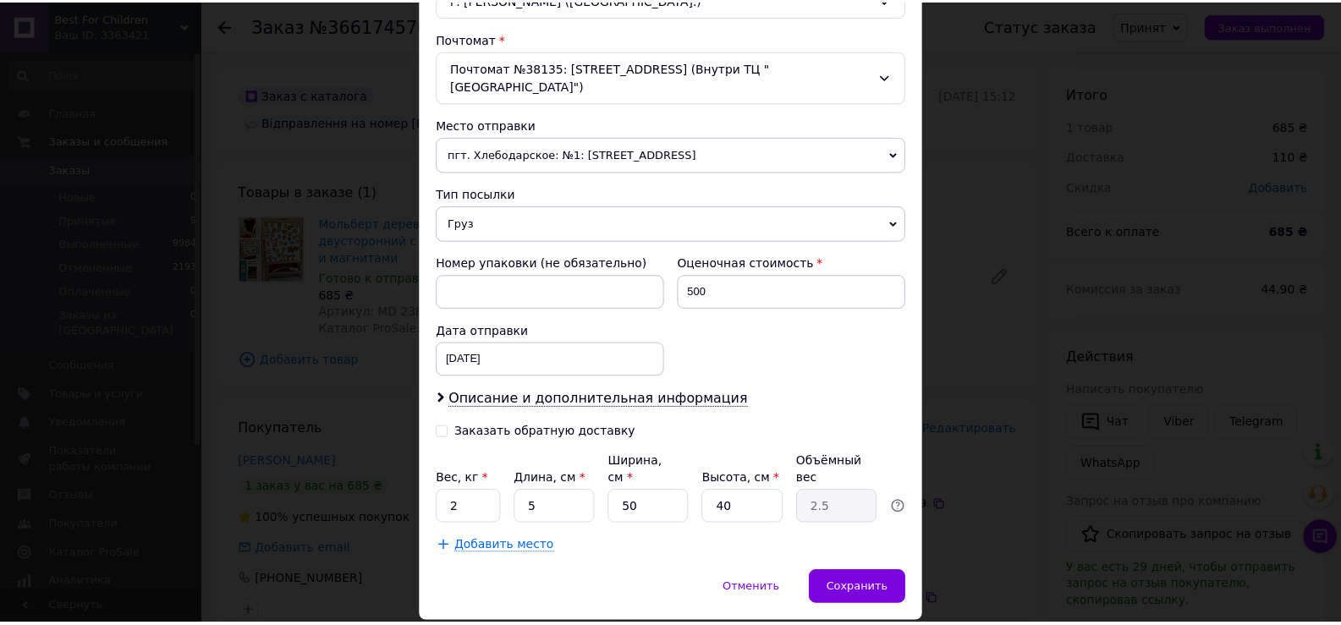
scroll to position [529, 0]
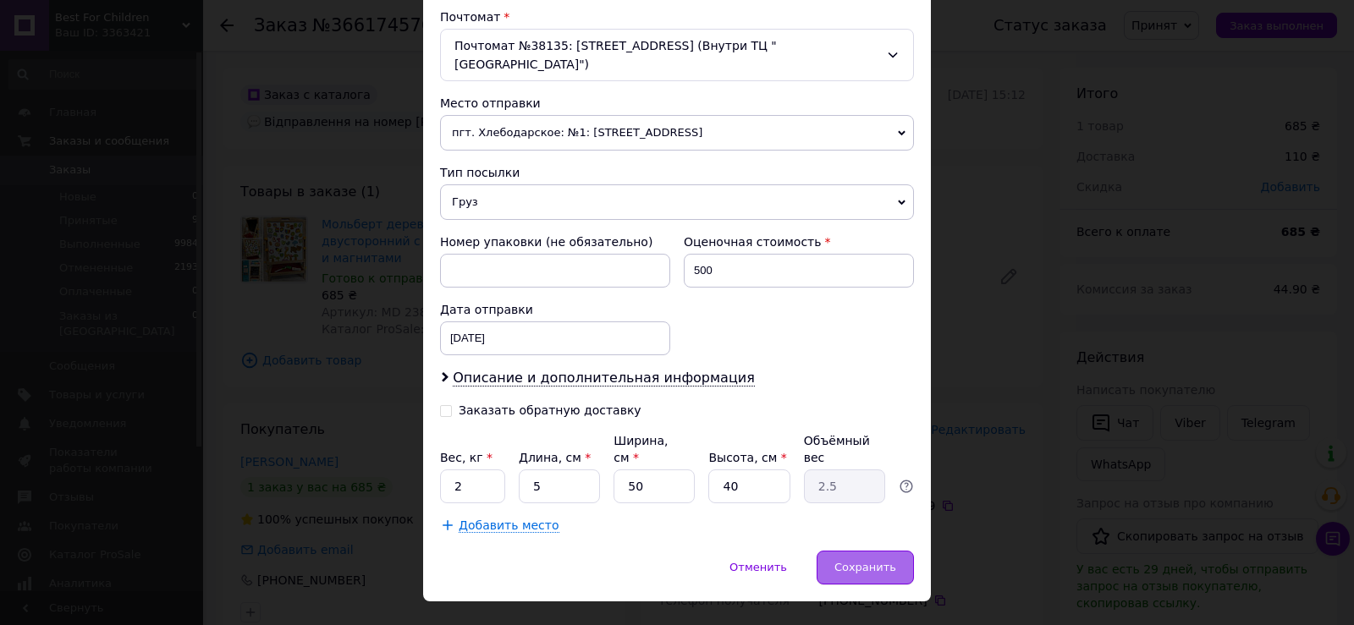
type input "+380681669770"
click at [866, 561] on span "Сохранить" at bounding box center [865, 567] width 62 height 13
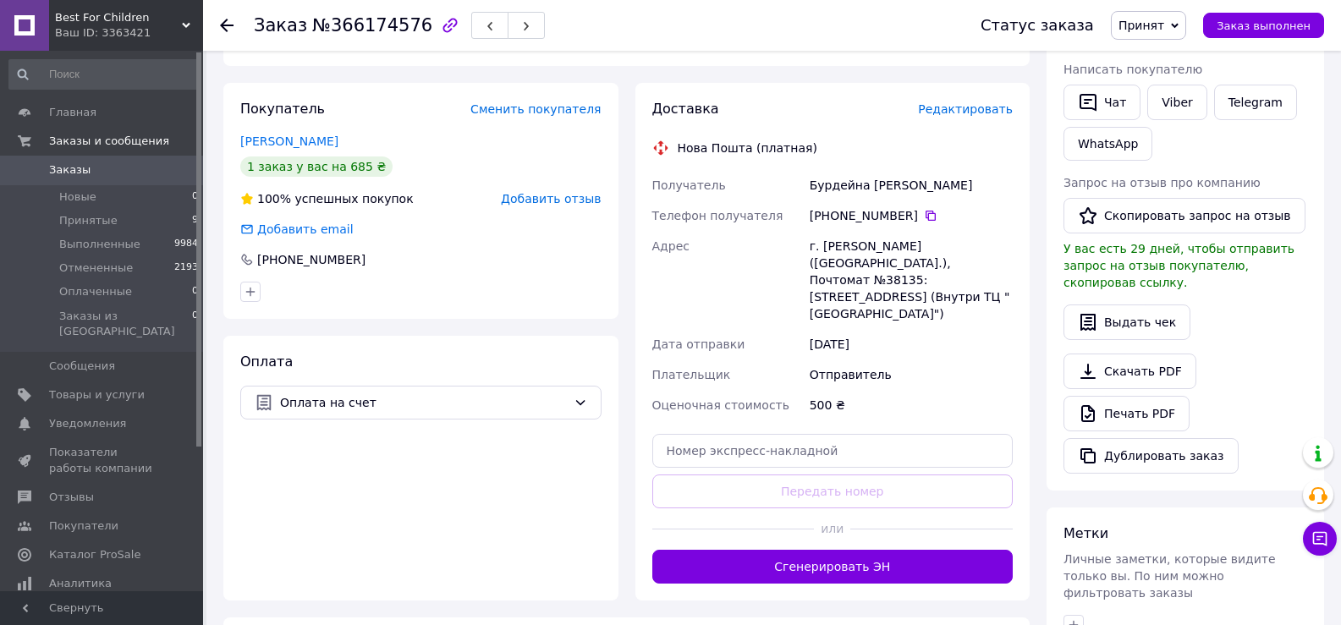
scroll to position [328, 0]
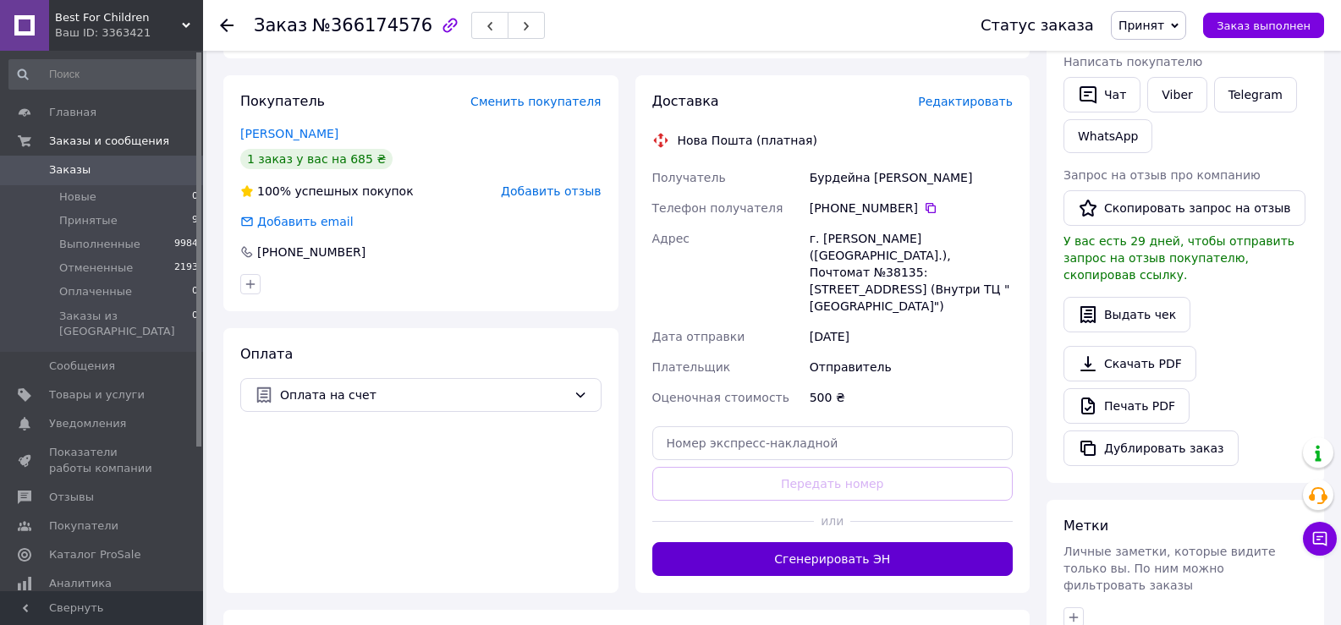
click at [787, 542] on button "Сгенерировать ЭН" at bounding box center [832, 559] width 361 height 34
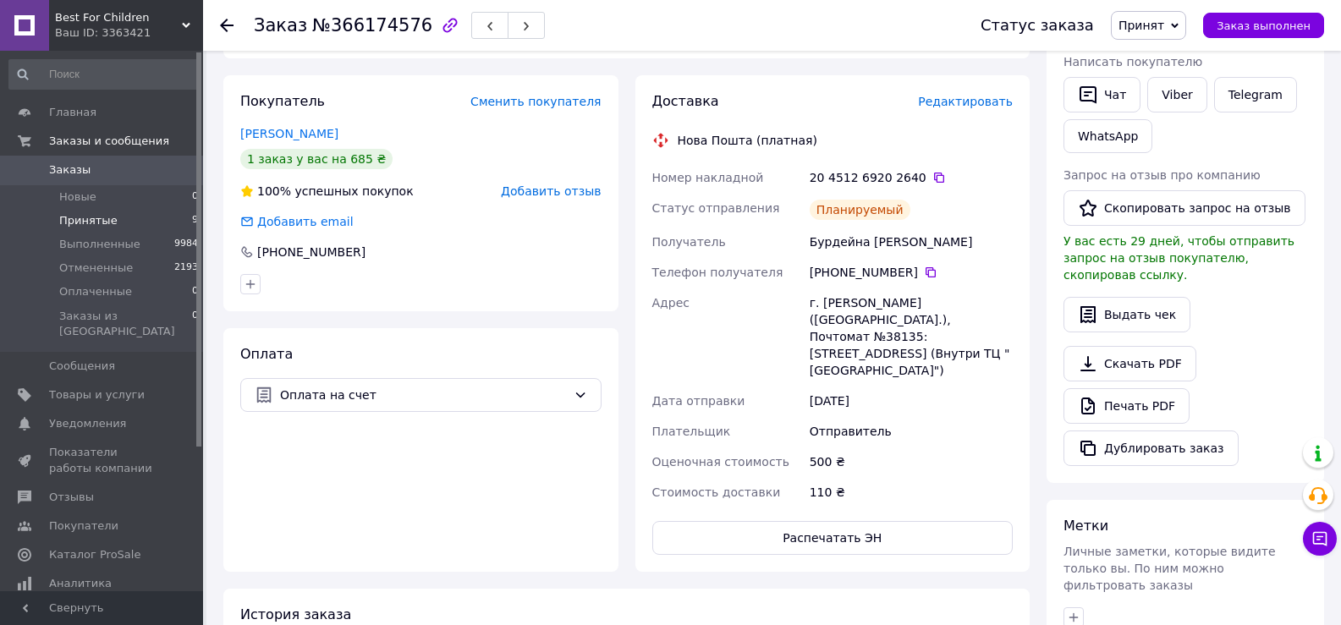
click at [82, 228] on li "Принятые 9" at bounding box center [104, 221] width 208 height 24
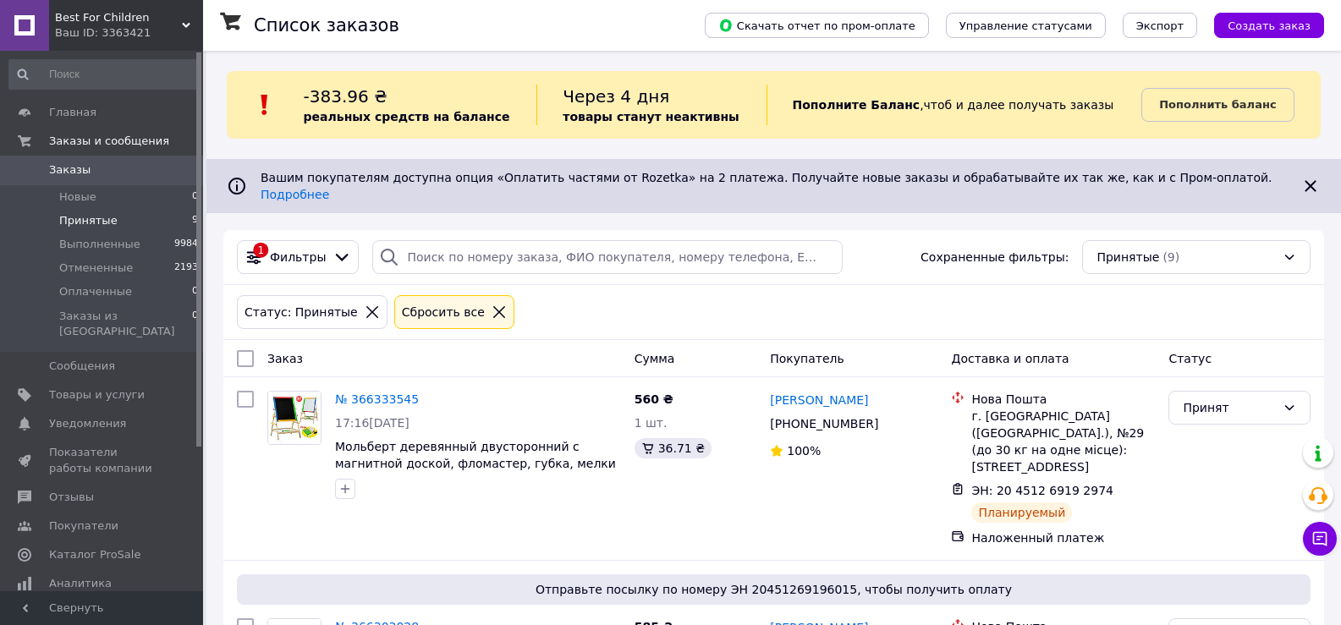
scroll to position [1374, 0]
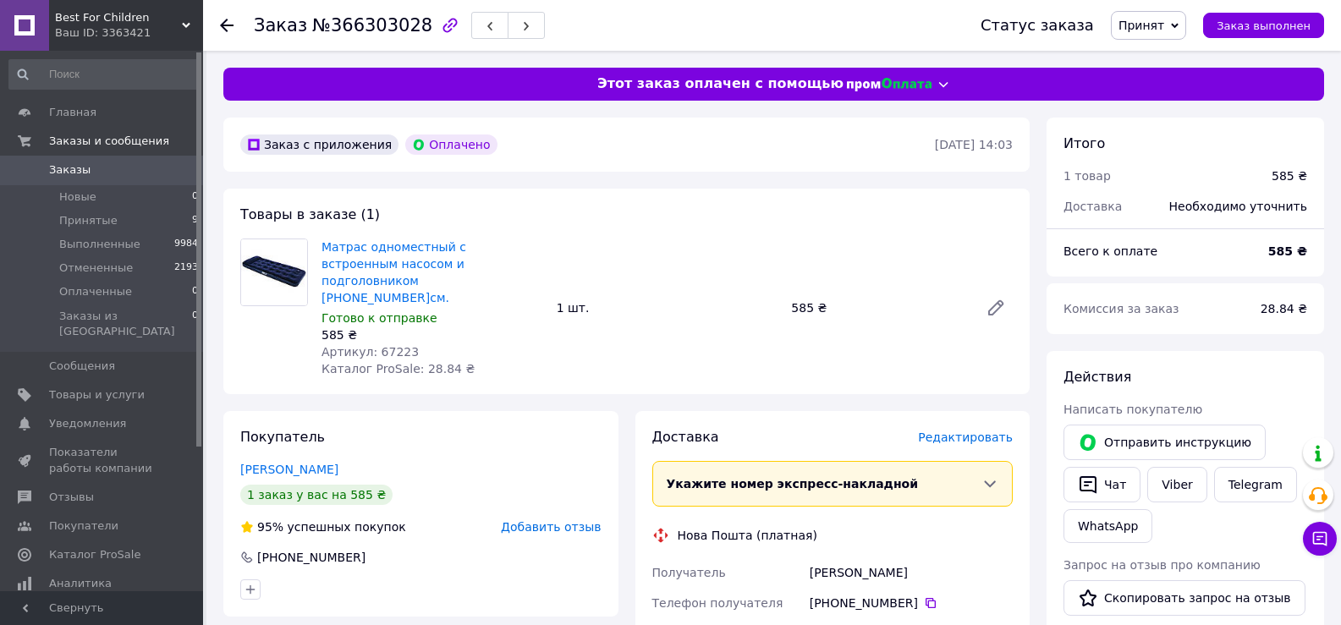
click at [955, 431] on span "Редактировать" at bounding box center [965, 438] width 95 height 14
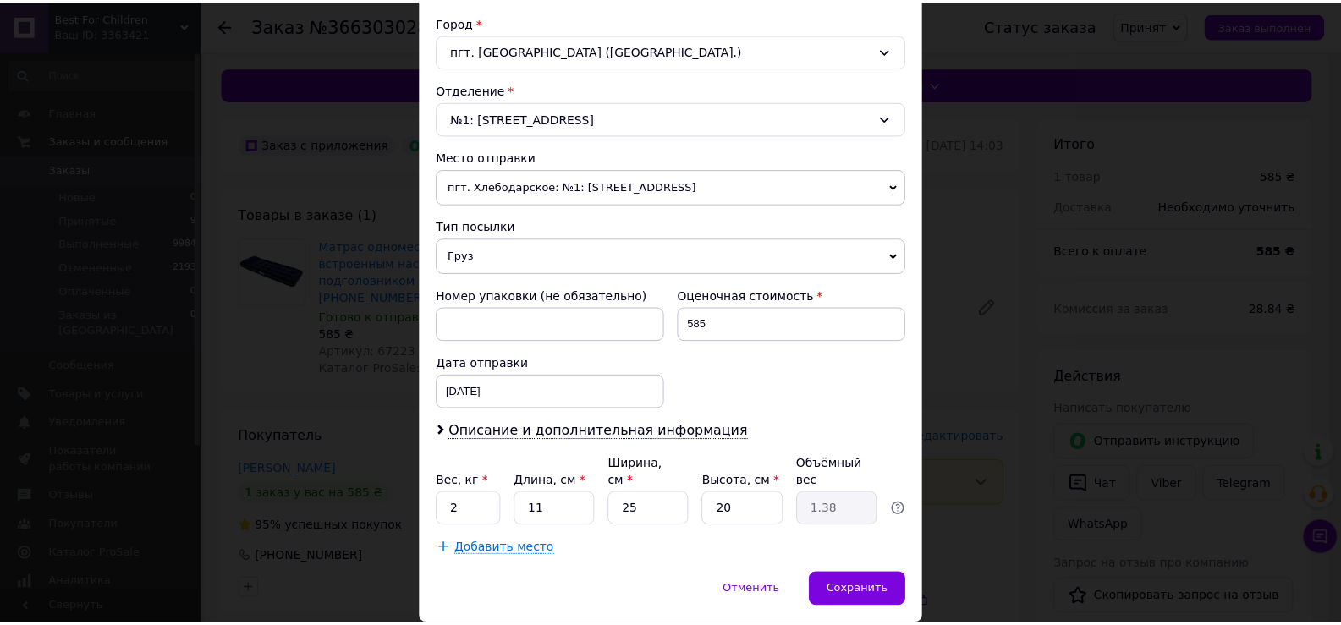
scroll to position [498, 0]
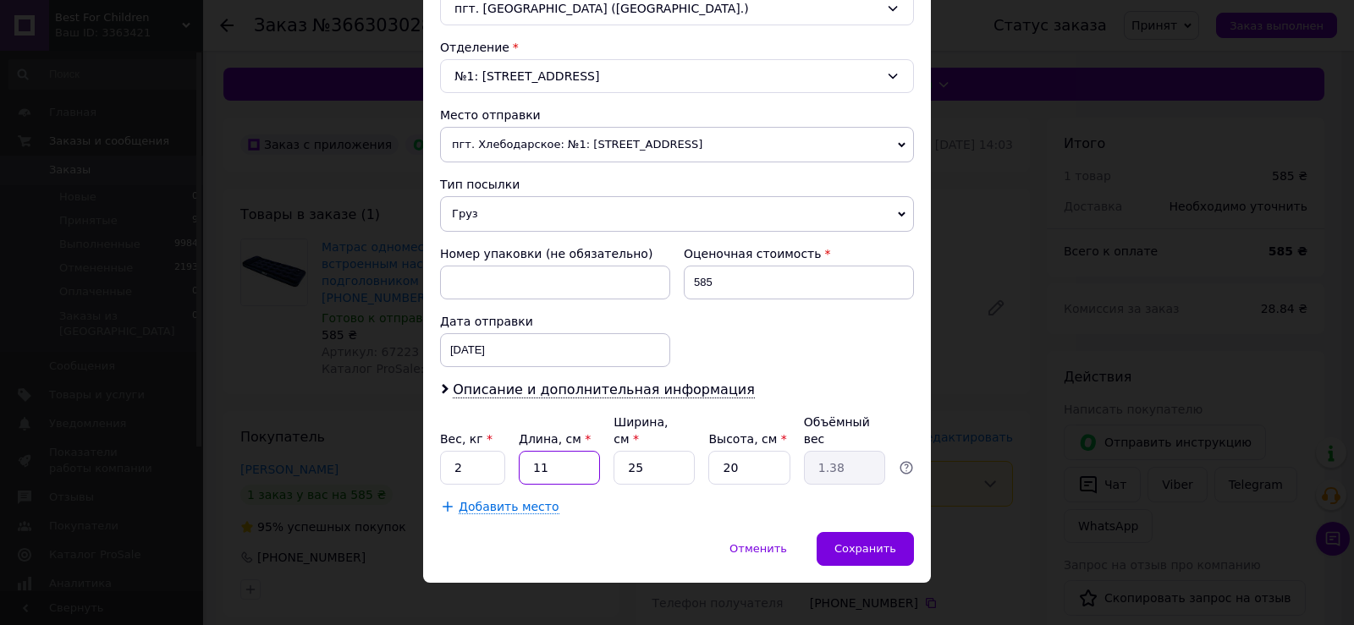
drag, startPoint x: 559, startPoint y: 453, endPoint x: 531, endPoint y: 451, distance: 28.0
click at [531, 451] on input "11" at bounding box center [559, 468] width 81 height 34
type input "2"
type input "0.25"
type input "20"
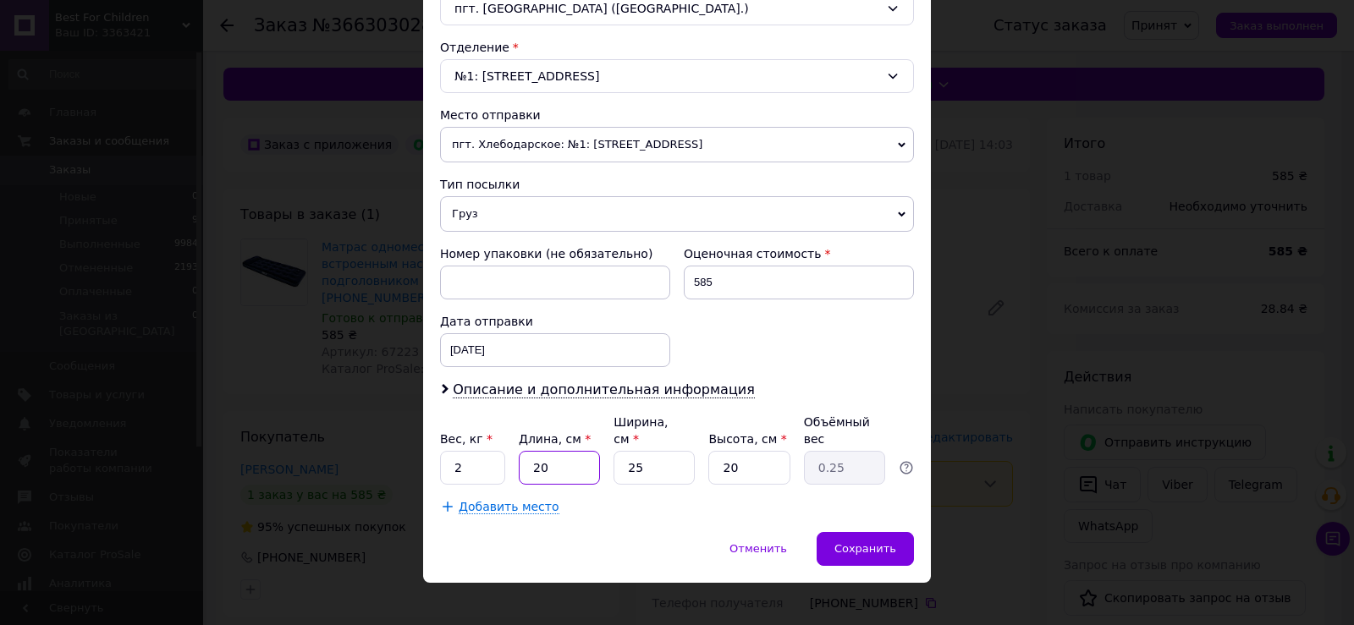
type input "2.5"
type input "20"
click at [646, 451] on input "25" at bounding box center [654, 468] width 81 height 34
type input "2"
type input "0.2"
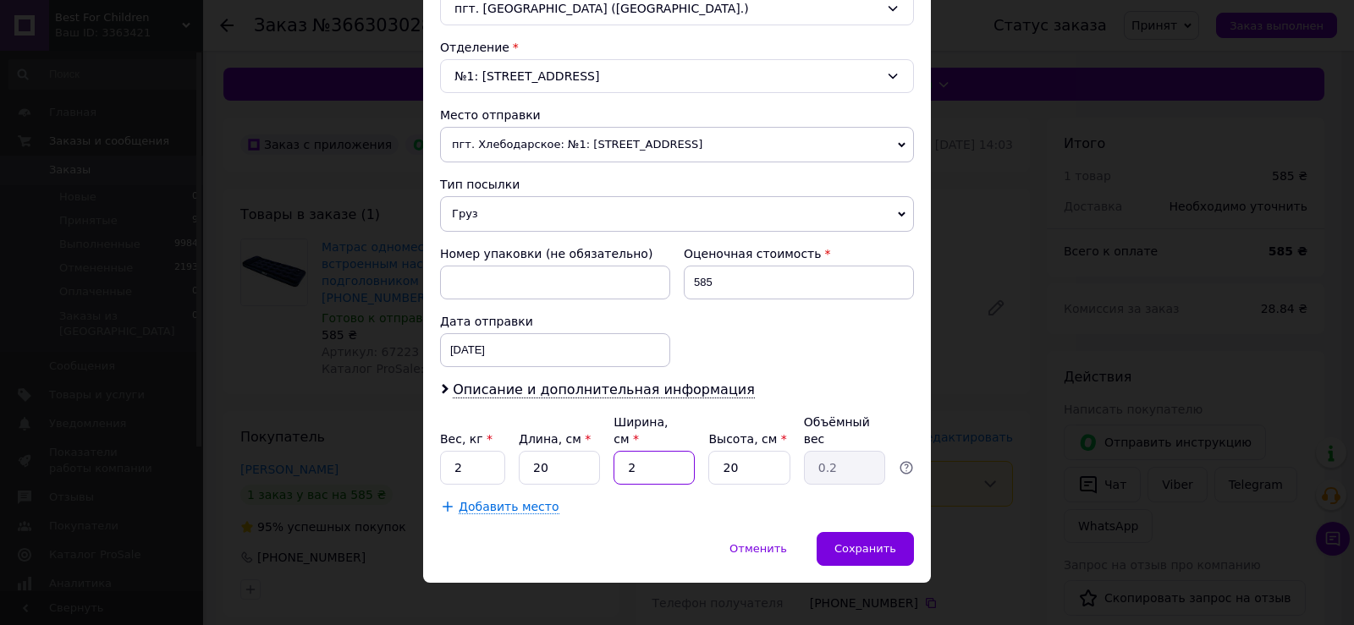
type input "20"
type input "2"
type input "20"
click at [876, 542] on span "Сохранить" at bounding box center [865, 548] width 62 height 13
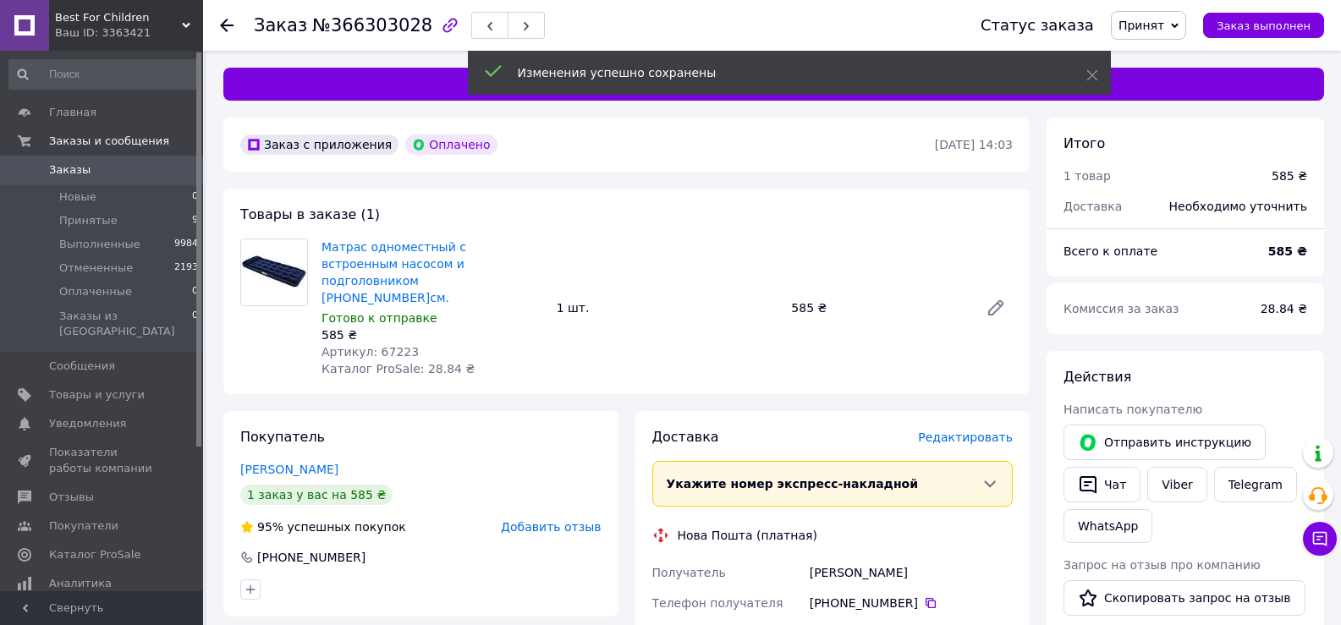
scroll to position [547, 0]
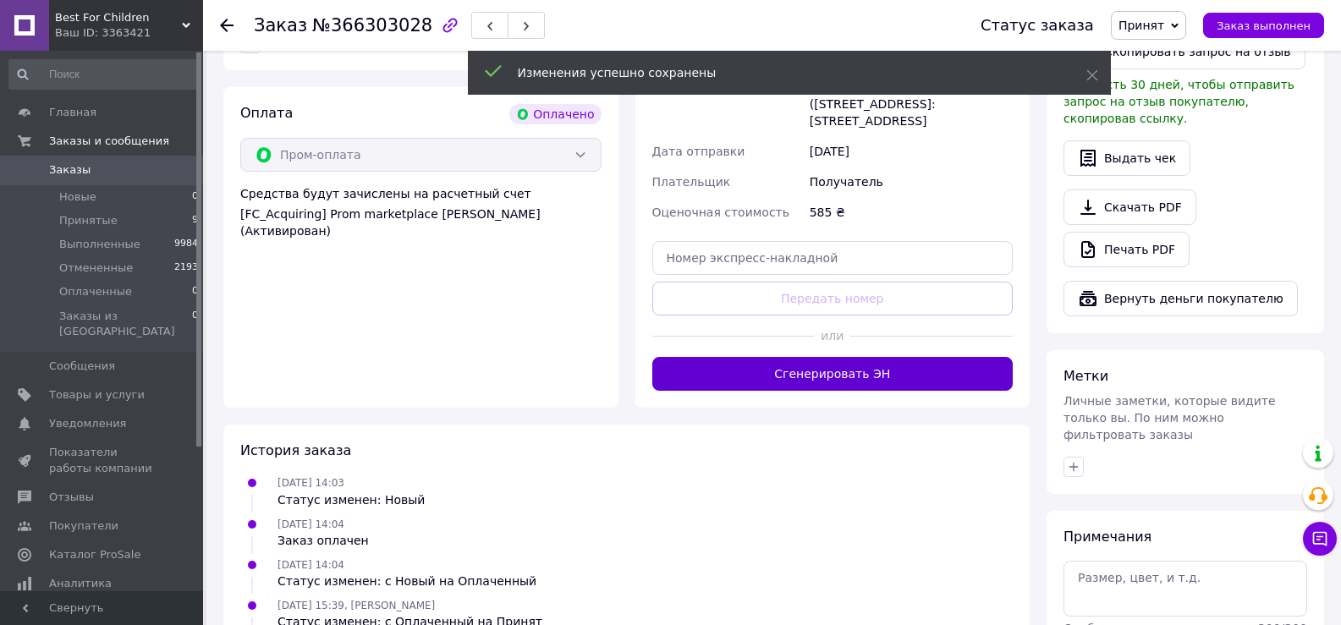
click at [808, 357] on button "Сгенерировать ЭН" at bounding box center [832, 374] width 361 height 34
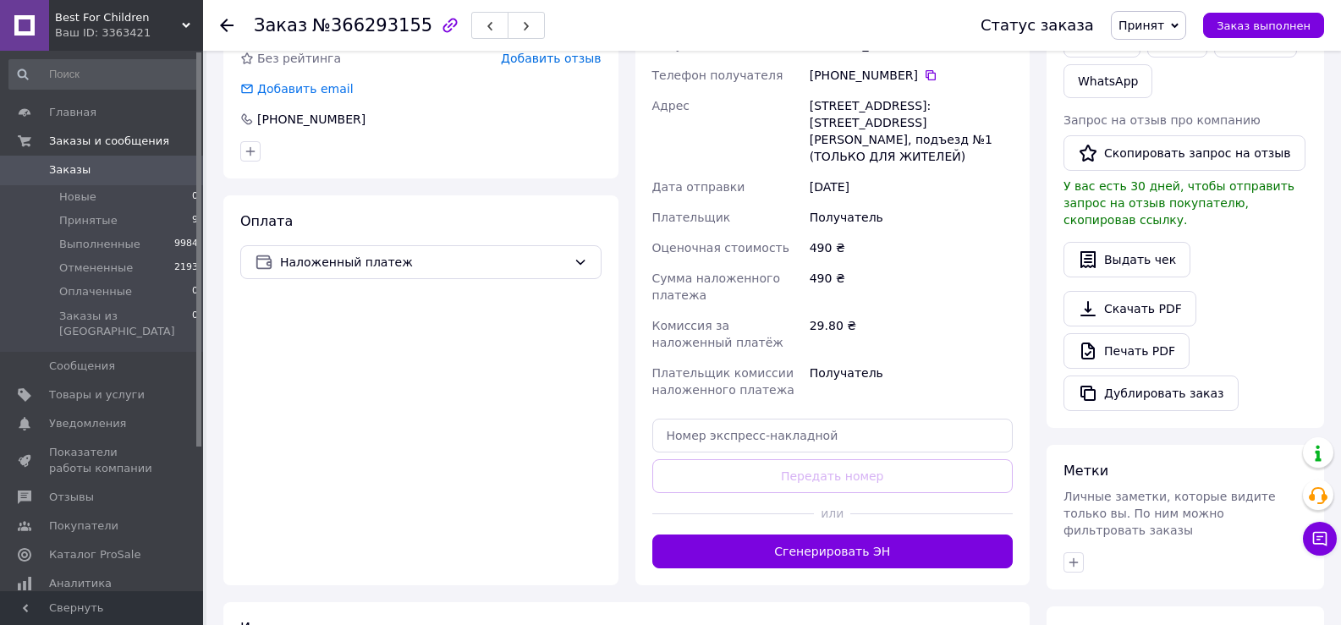
scroll to position [382, 0]
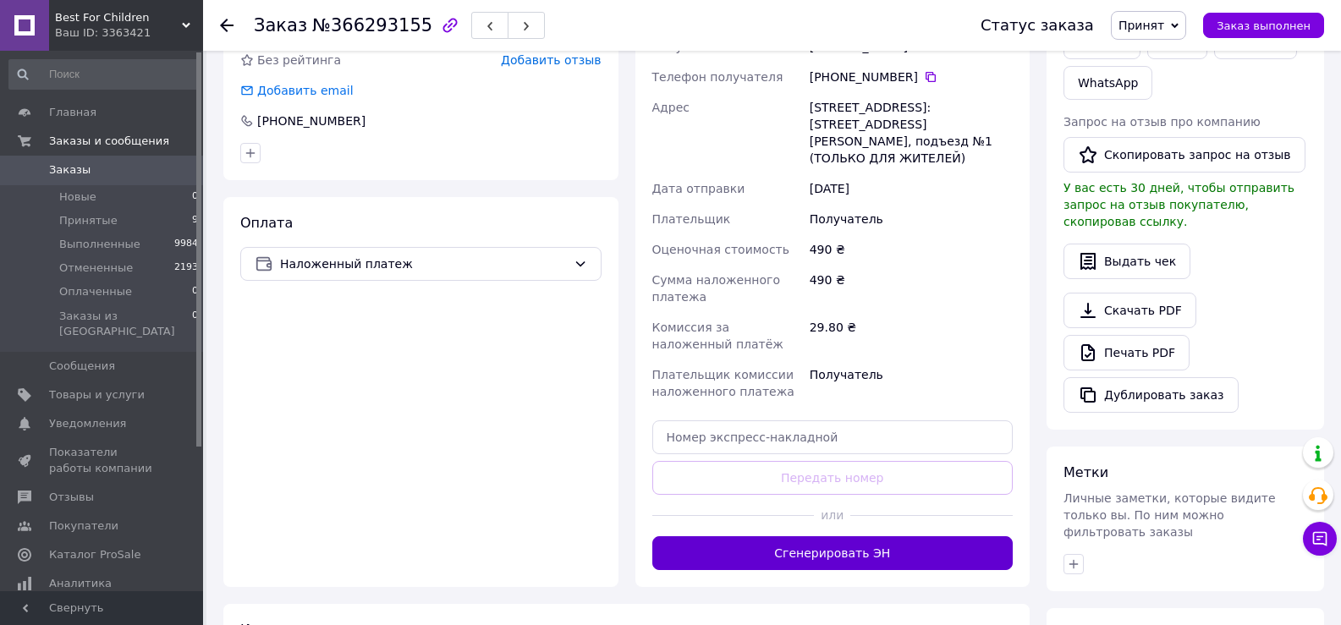
click at [833, 553] on button "Сгенерировать ЭН" at bounding box center [832, 554] width 361 height 34
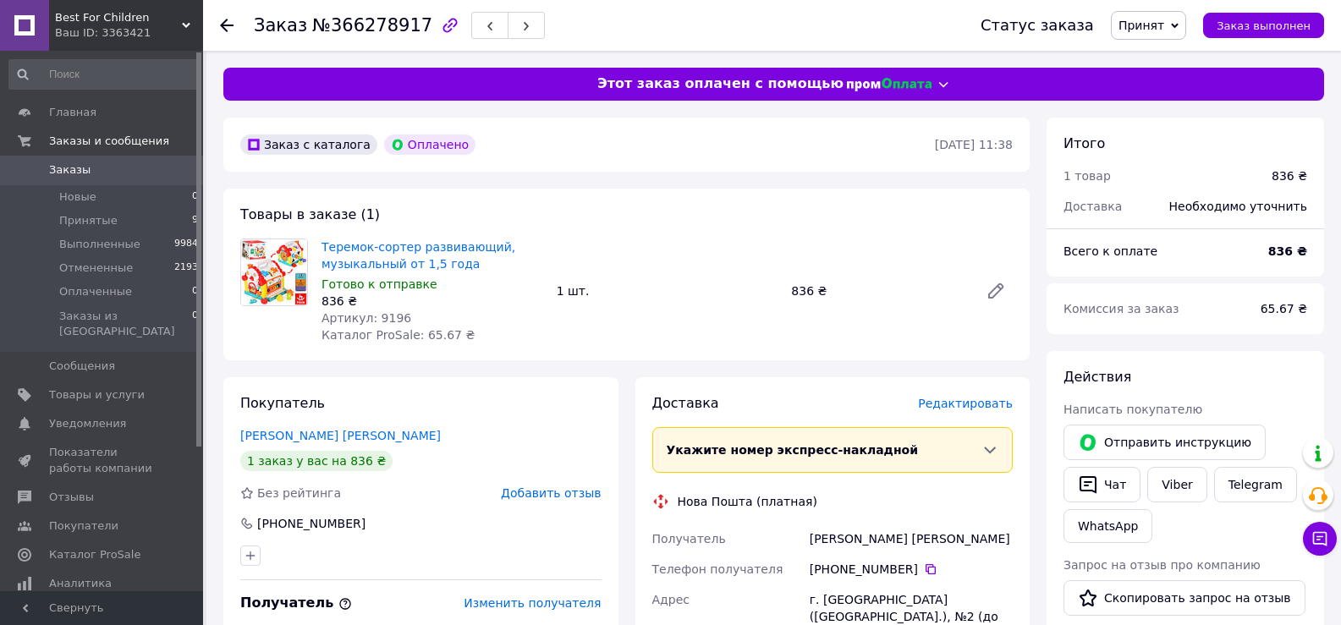
click at [954, 399] on span "Редактировать" at bounding box center [965, 404] width 95 height 14
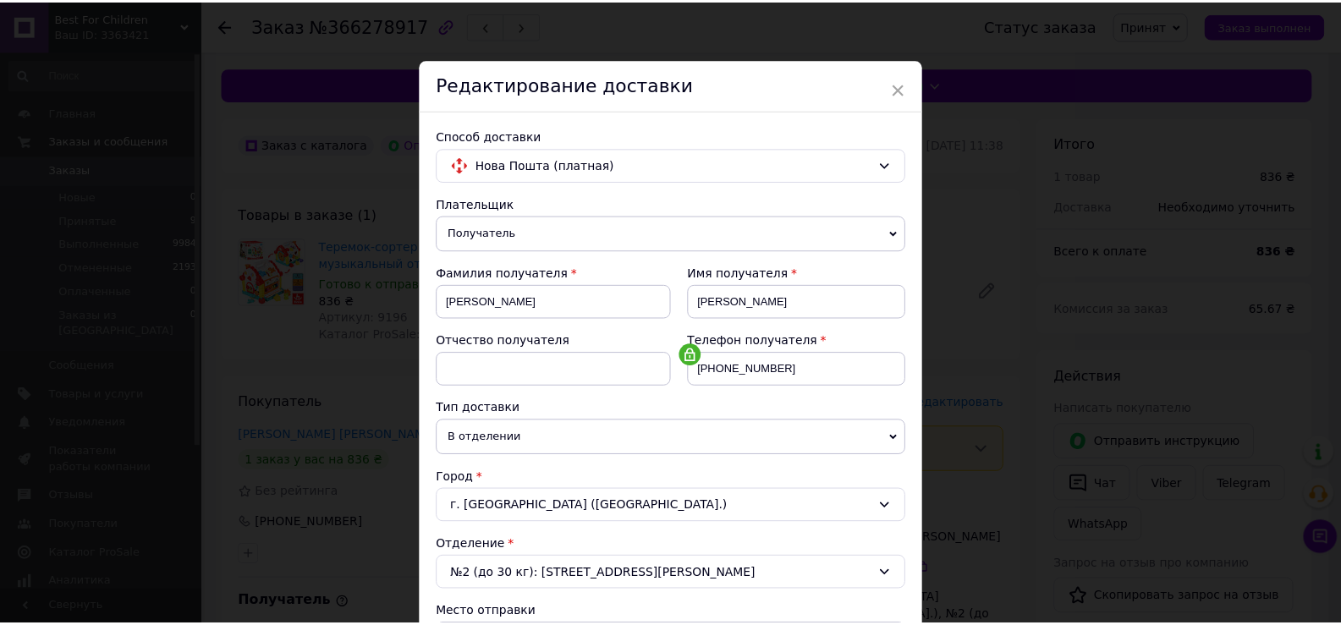
scroll to position [498, 0]
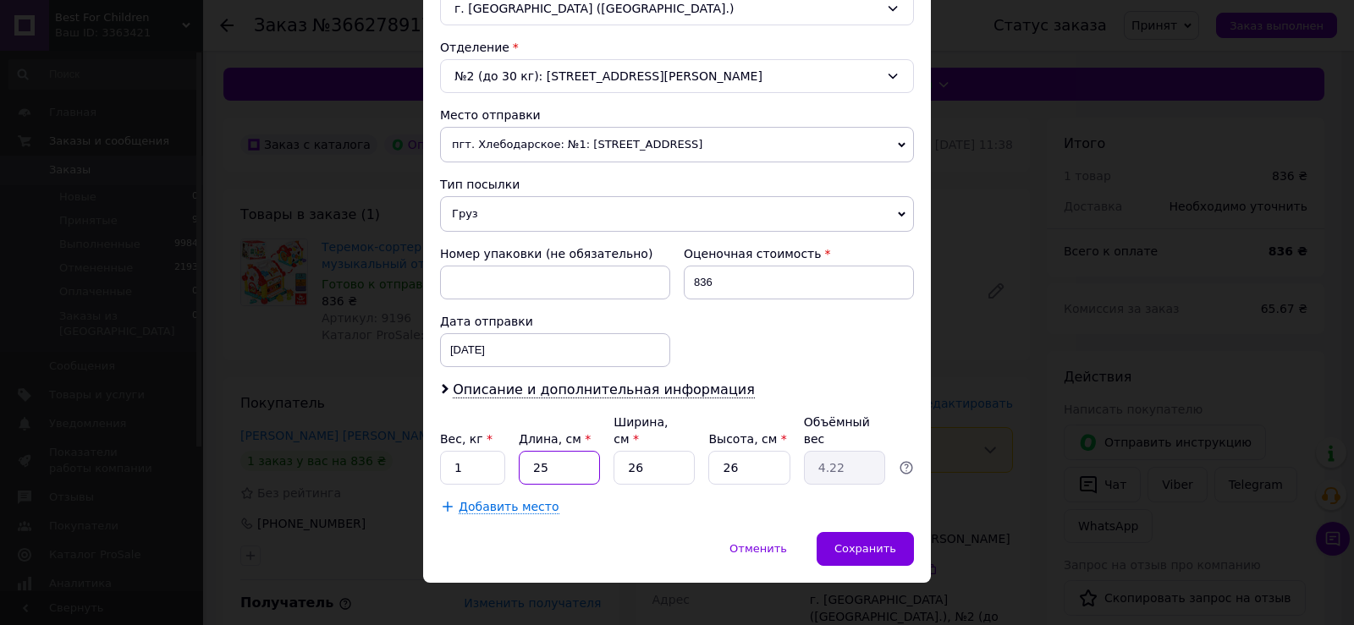
drag, startPoint x: 554, startPoint y: 459, endPoint x: 515, endPoint y: 450, distance: 40.7
click at [515, 450] on div "Вес, кг * 1 Длина, см * 25 Ширина, см * 26 Высота, см * 26 Объёмный вес 4.22" at bounding box center [677, 449] width 474 height 71
type input "3"
type input "0.51"
type input "30"
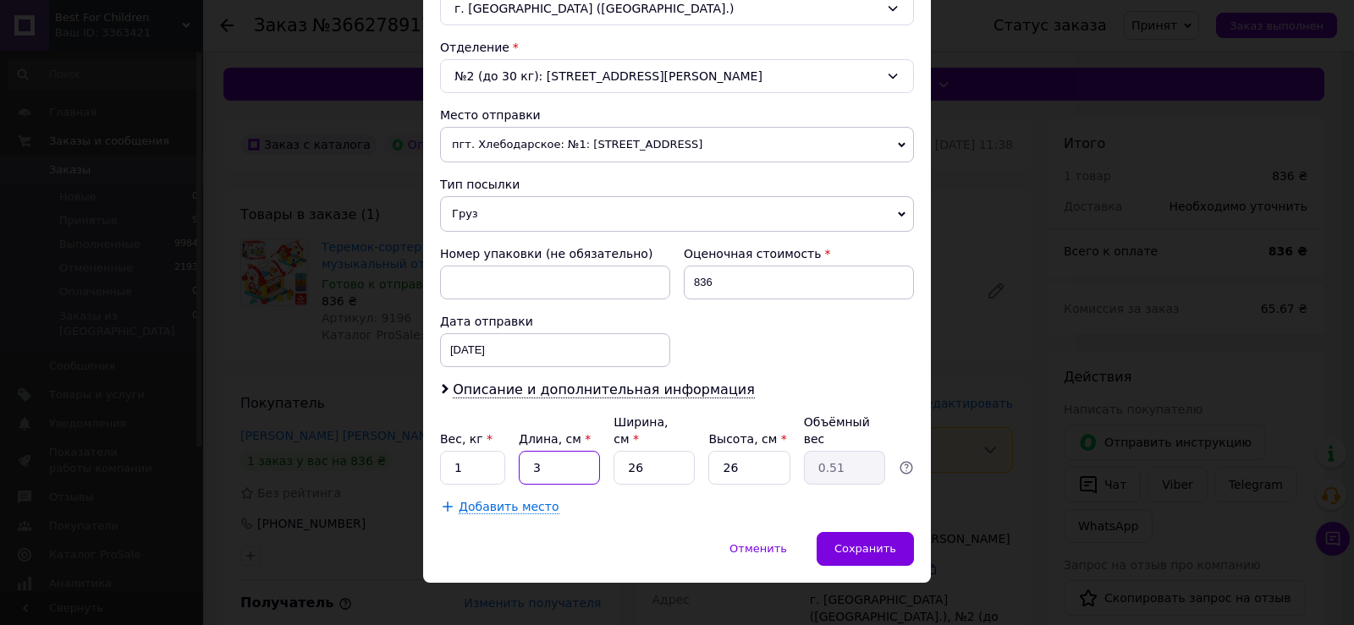
type input "5.07"
type input "30"
click at [856, 542] on span "Сохранить" at bounding box center [865, 548] width 62 height 13
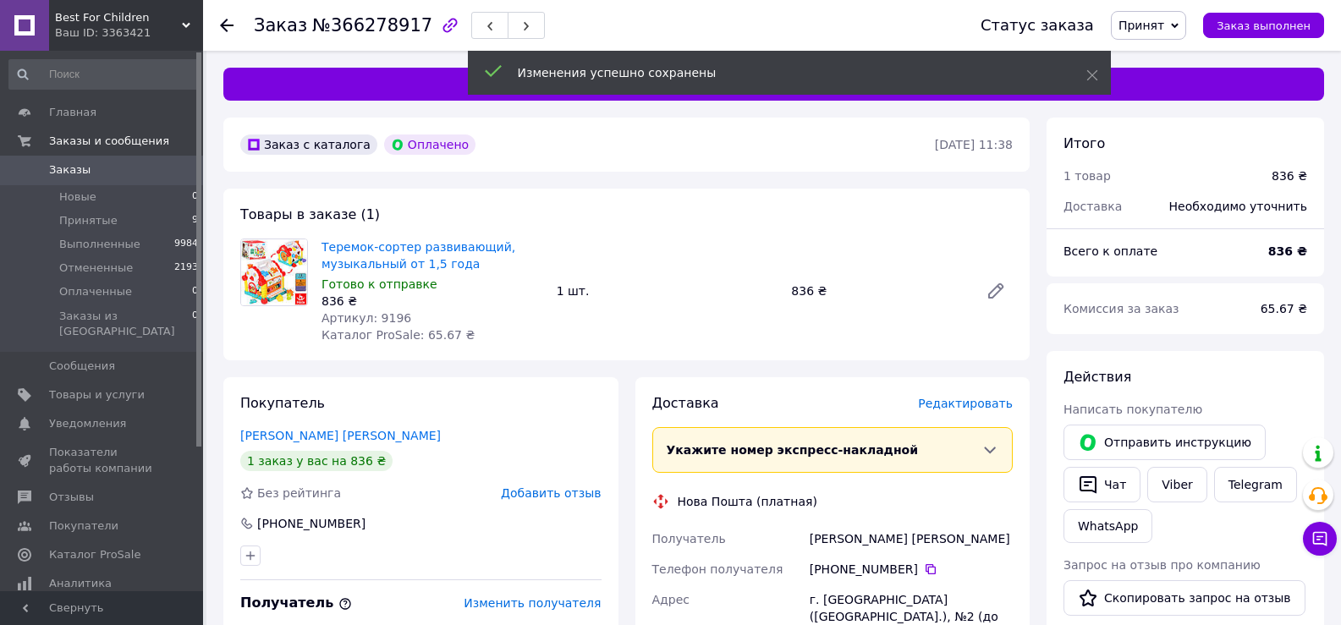
scroll to position [547, 0]
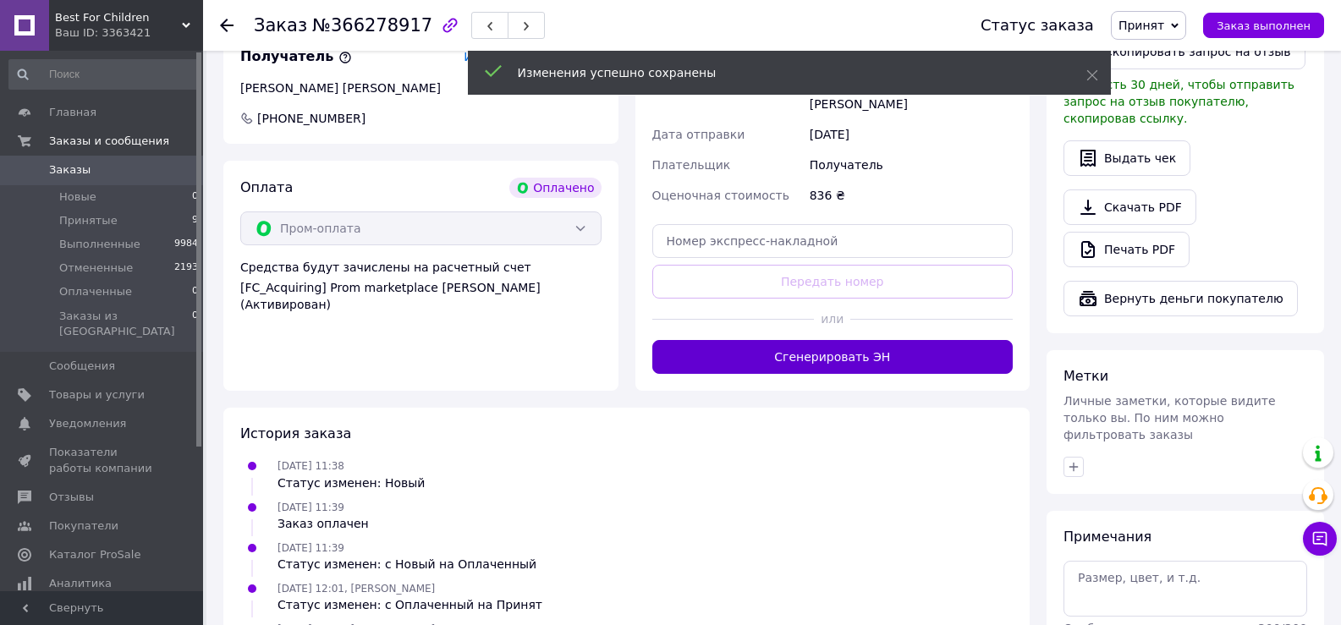
click at [777, 351] on button "Сгенерировать ЭН" at bounding box center [832, 357] width 361 height 34
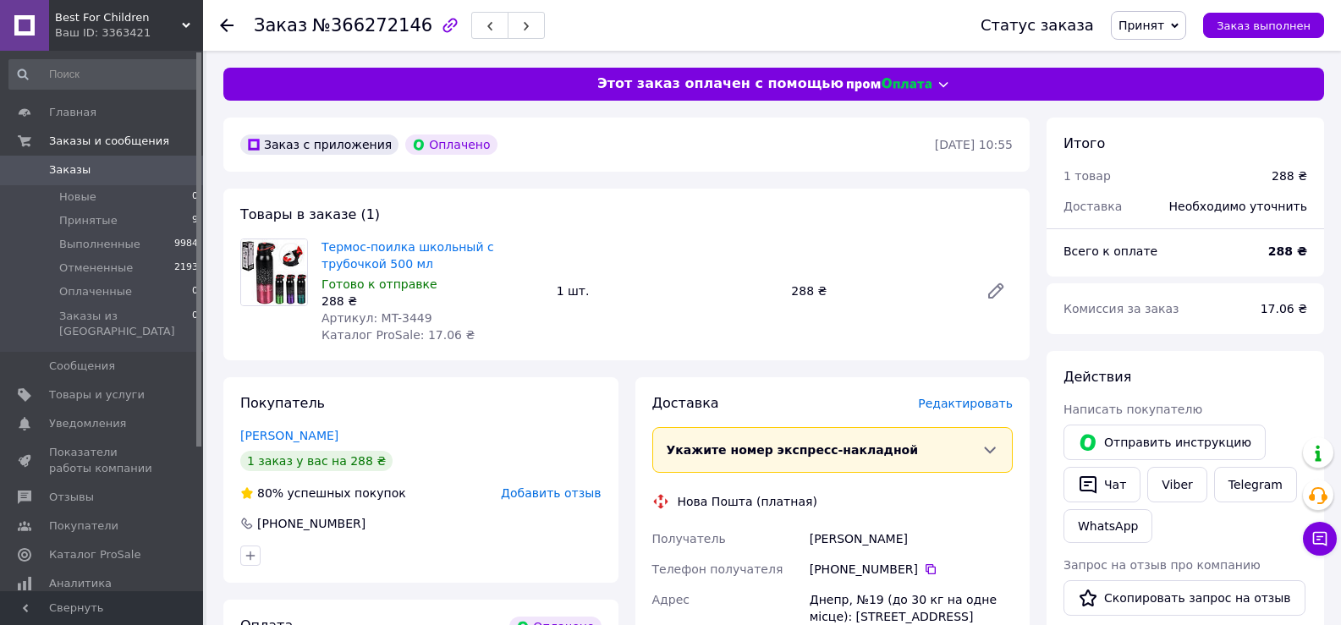
scroll to position [547, 0]
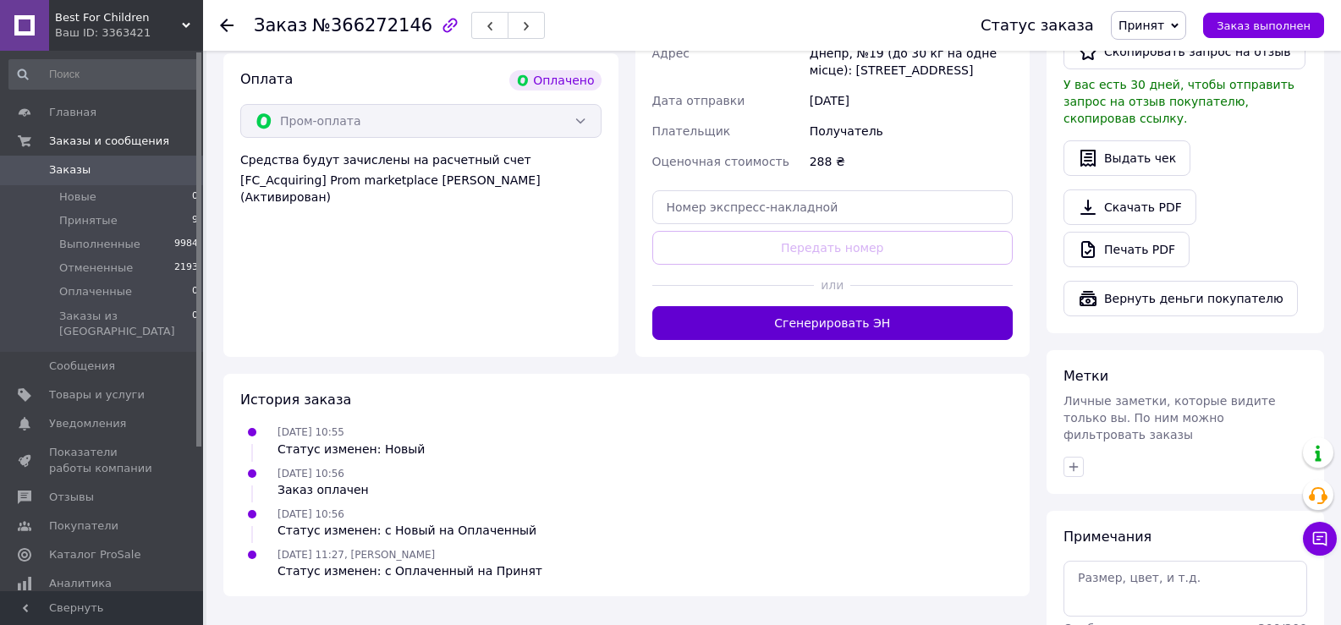
click at [834, 327] on button "Сгенерировать ЭН" at bounding box center [832, 323] width 361 height 34
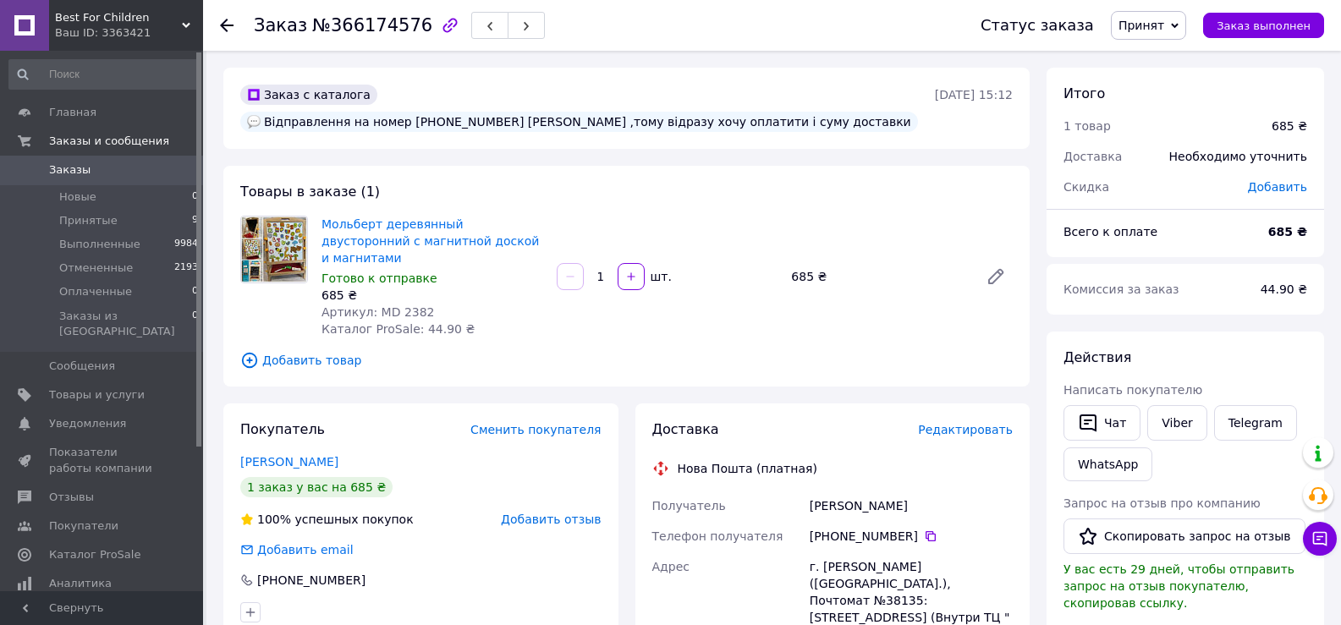
click at [980, 426] on span "Редактировать" at bounding box center [965, 430] width 95 height 14
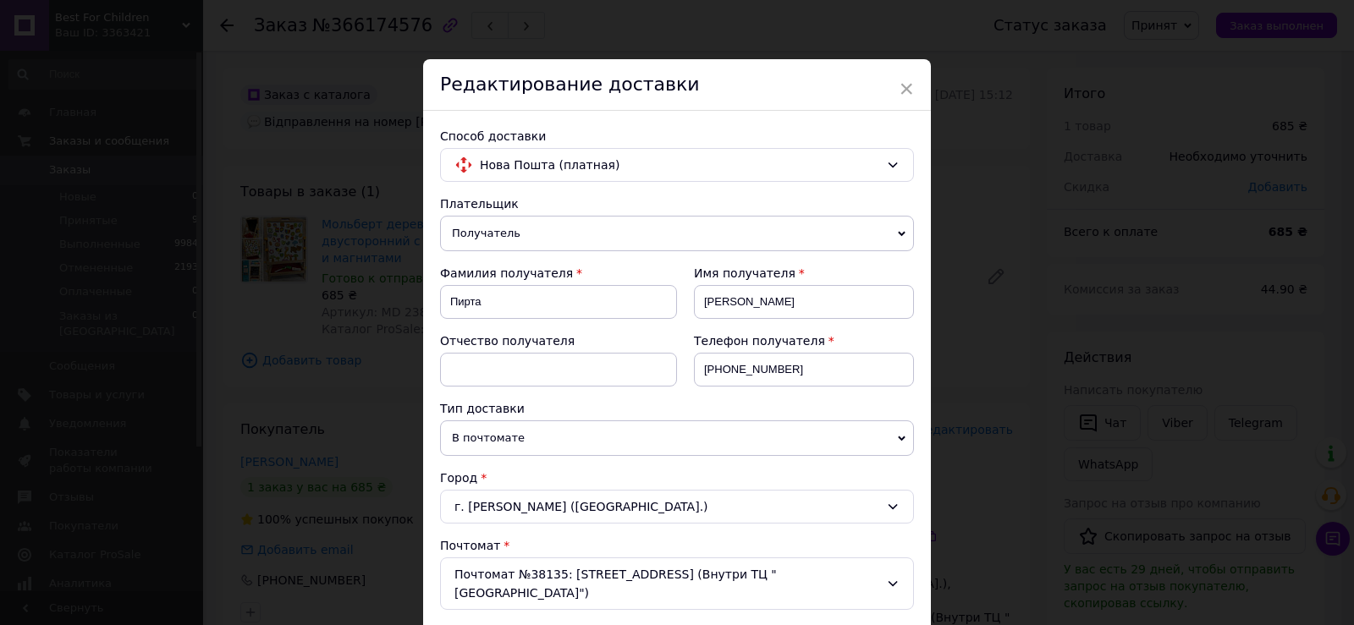
click at [653, 234] on span "Получатель" at bounding box center [677, 234] width 474 height 36
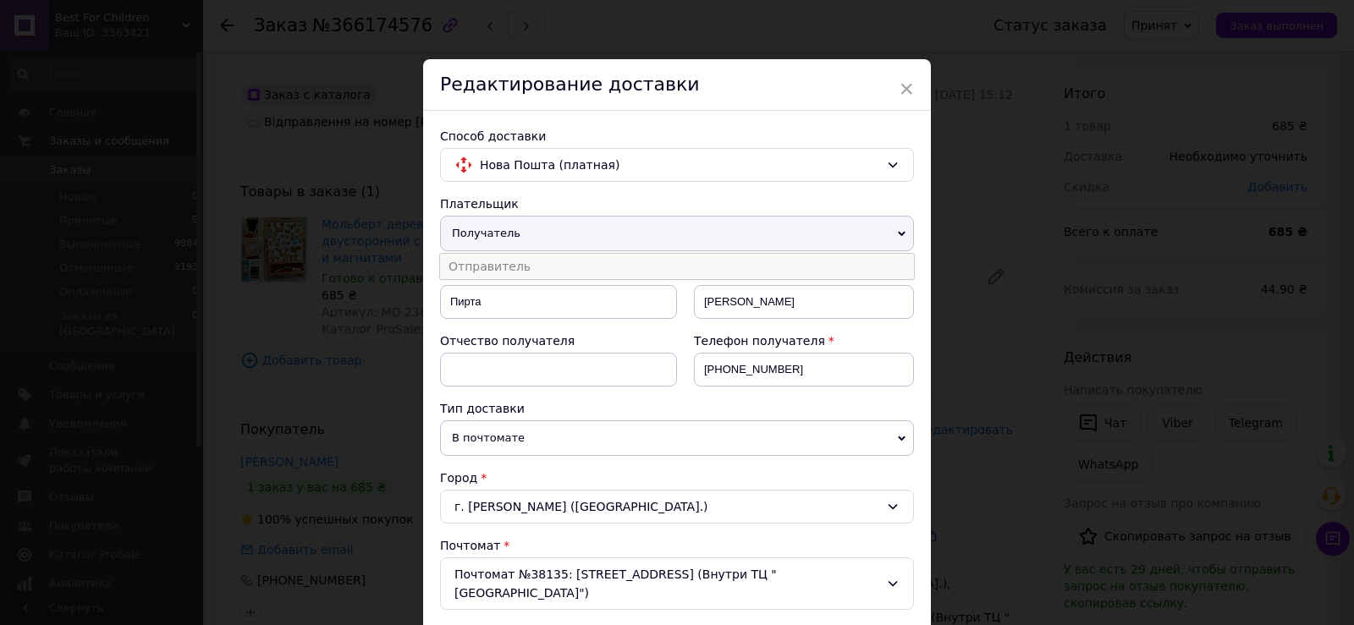
click at [506, 265] on li "Отправитель" at bounding box center [677, 266] width 474 height 25
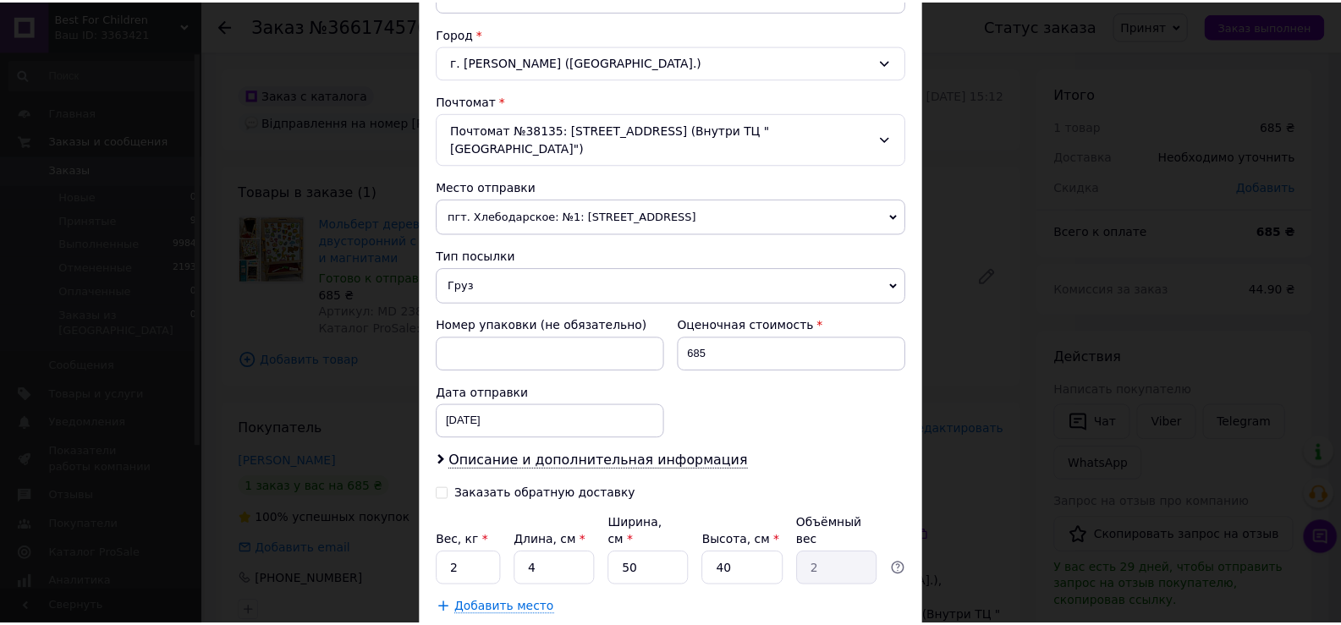
scroll to position [529, 0]
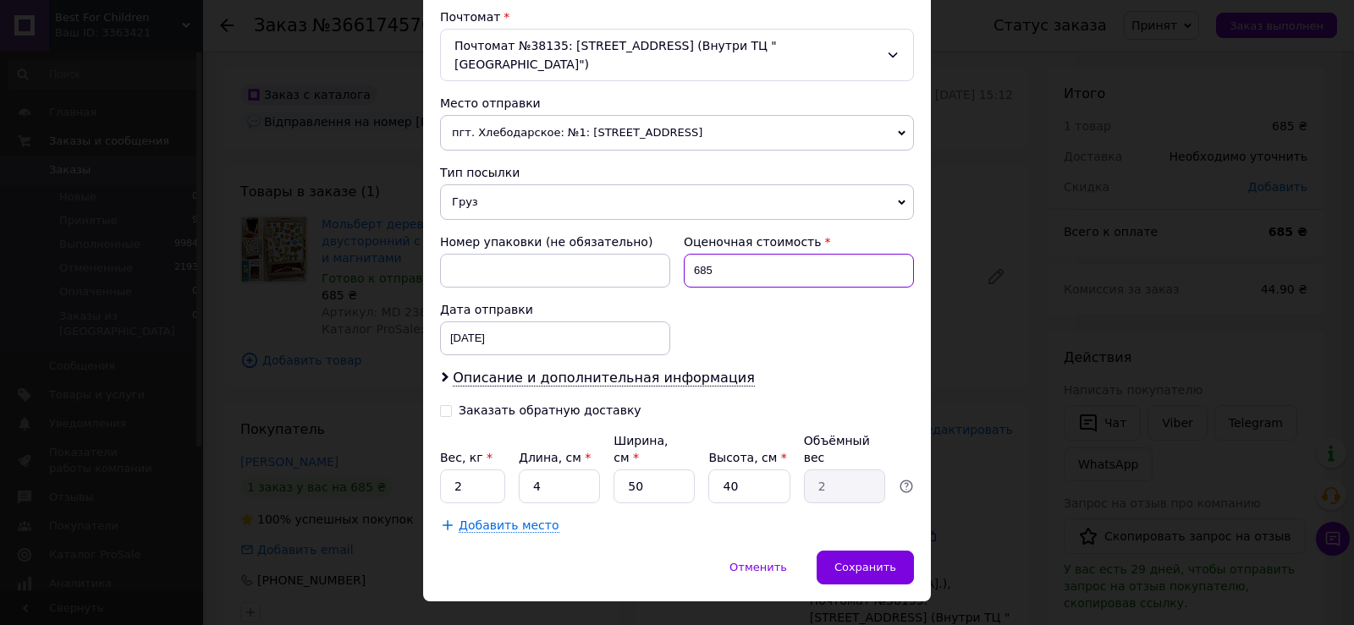
drag, startPoint x: 715, startPoint y: 250, endPoint x: 666, endPoint y: 247, distance: 49.1
click at [666, 247] on div "Номер упаковки (не обязательно) Оценочная стоимость 685 Дата отправки 12.10.202…" at bounding box center [676, 294] width 487 height 135
type input "500"
click at [554, 470] on input "4" at bounding box center [559, 487] width 81 height 34
type input "5"
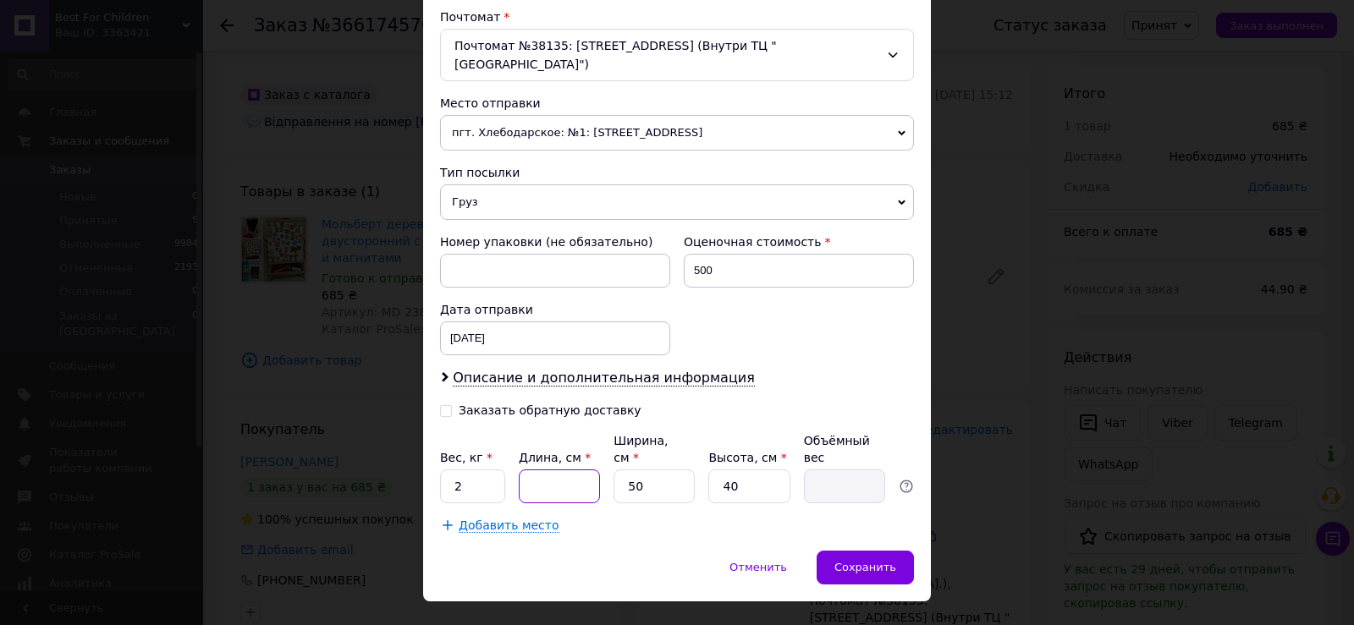
type input "2.5"
type input "5"
click at [873, 561] on span "Сохранить" at bounding box center [865, 567] width 62 height 13
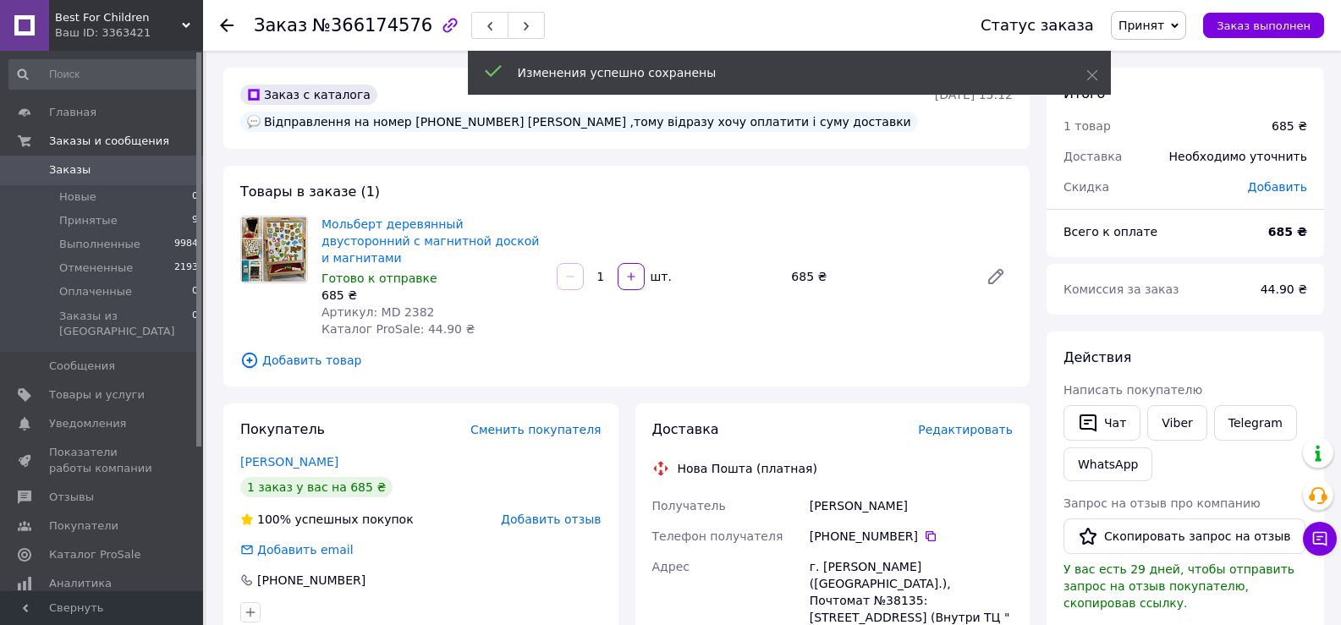
scroll to position [547, 0]
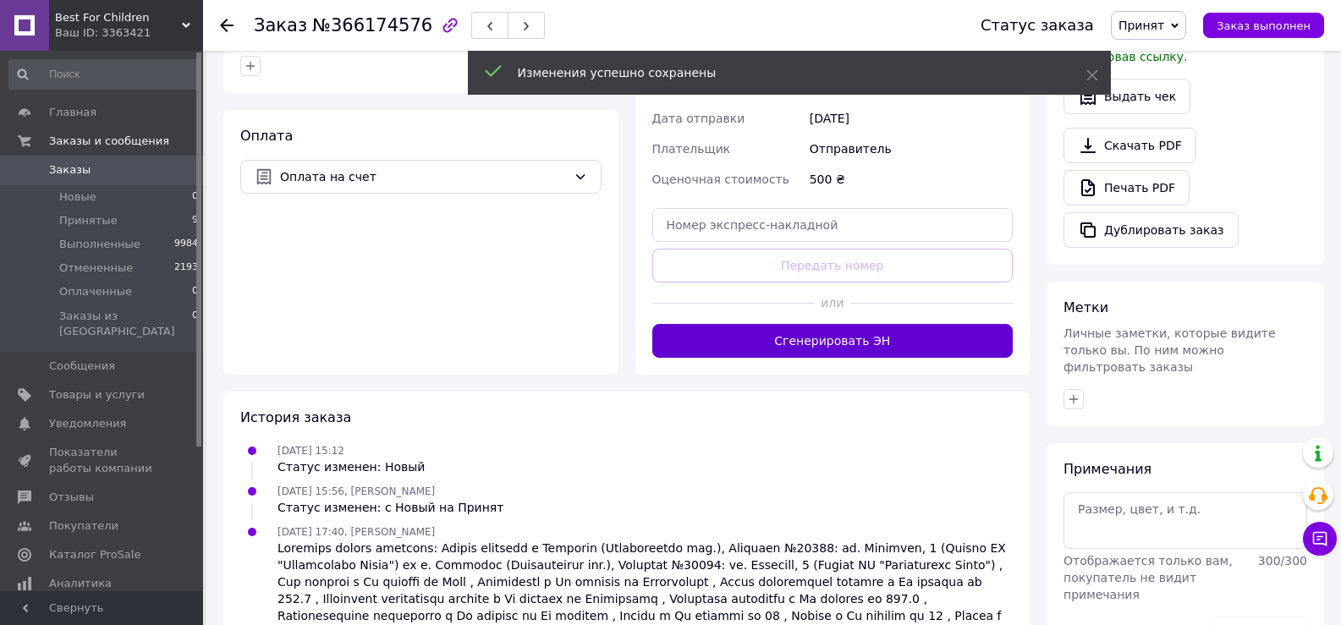
click at [801, 324] on button "Сгенерировать ЭН" at bounding box center [832, 341] width 361 height 34
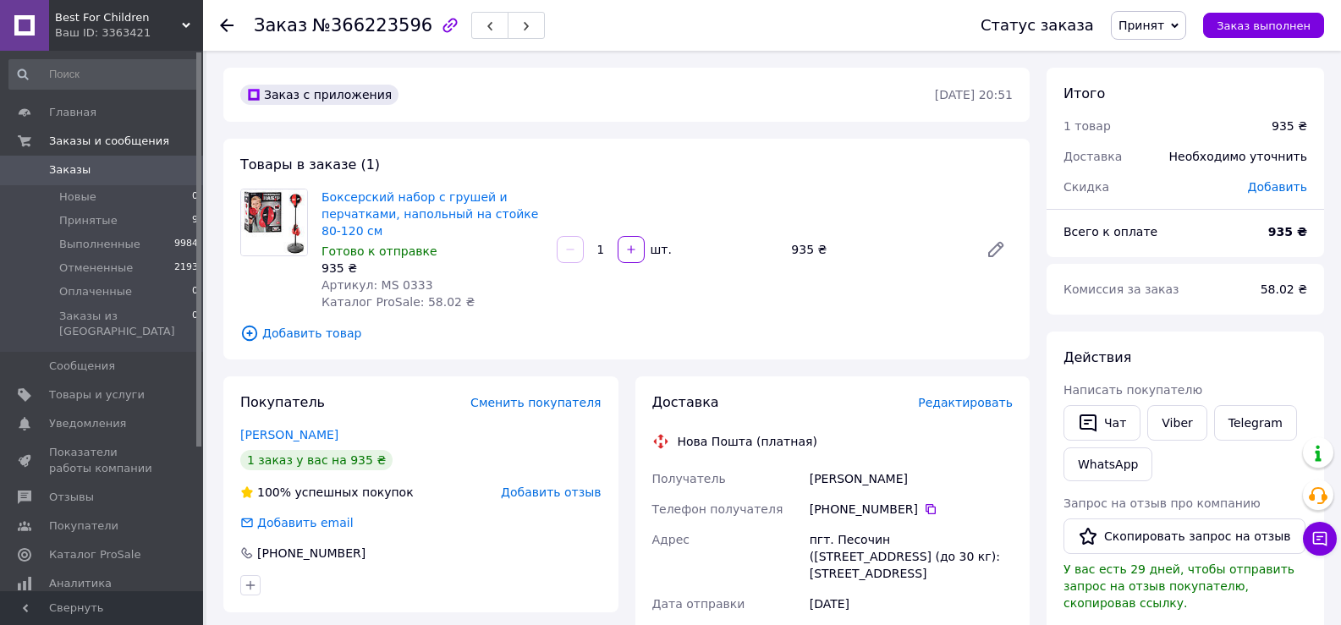
click at [983, 405] on span "Редактировать" at bounding box center [965, 403] width 95 height 14
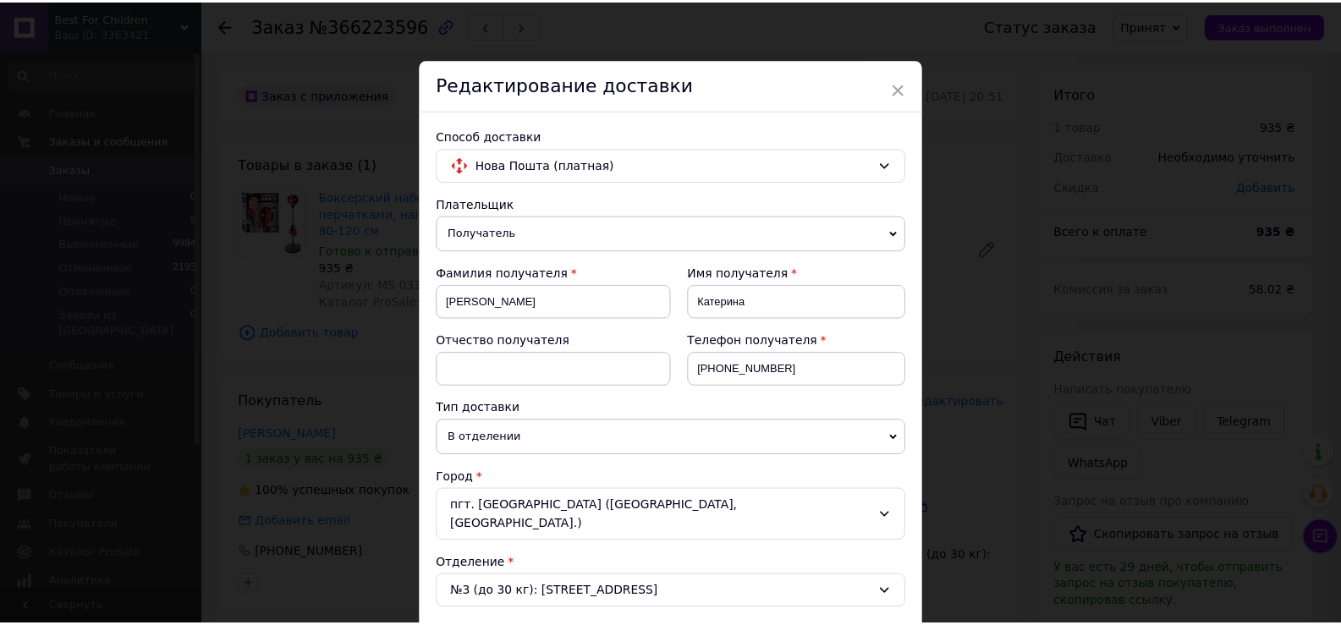
scroll to position [666, 0]
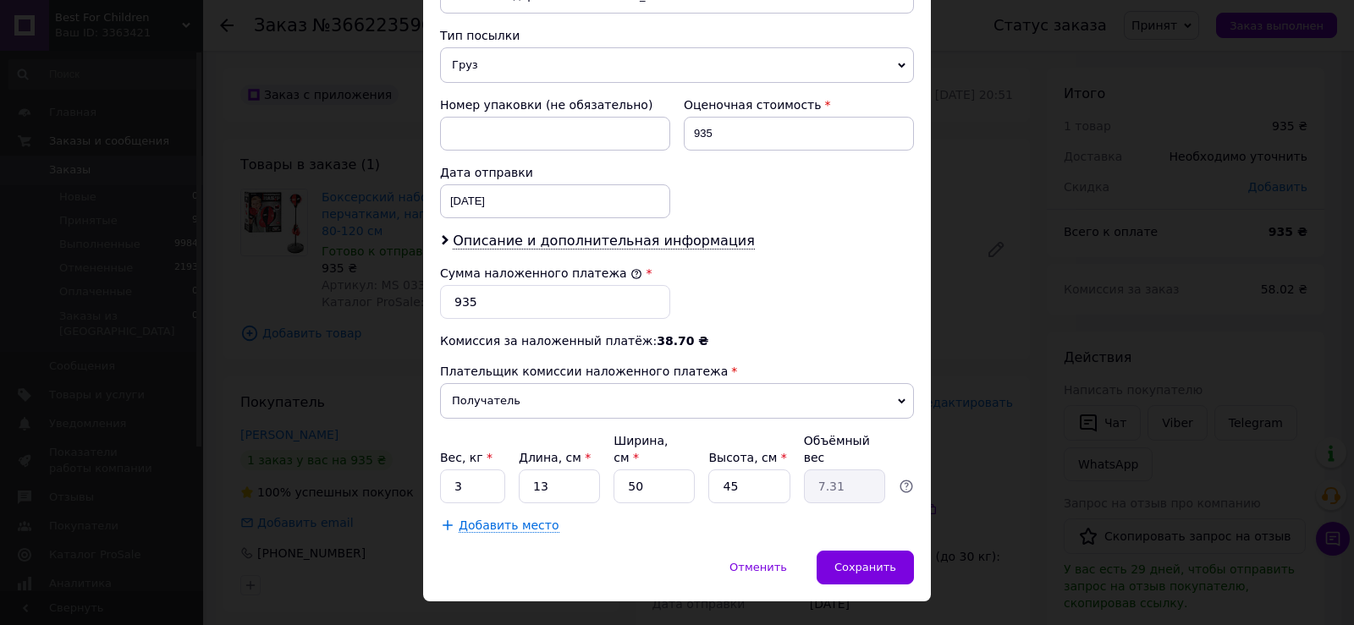
click at [1032, 357] on div "× Редактирование доставки Способ доставки Нова Пошта (платная) Плательщик Получ…" at bounding box center [677, 312] width 1354 height 625
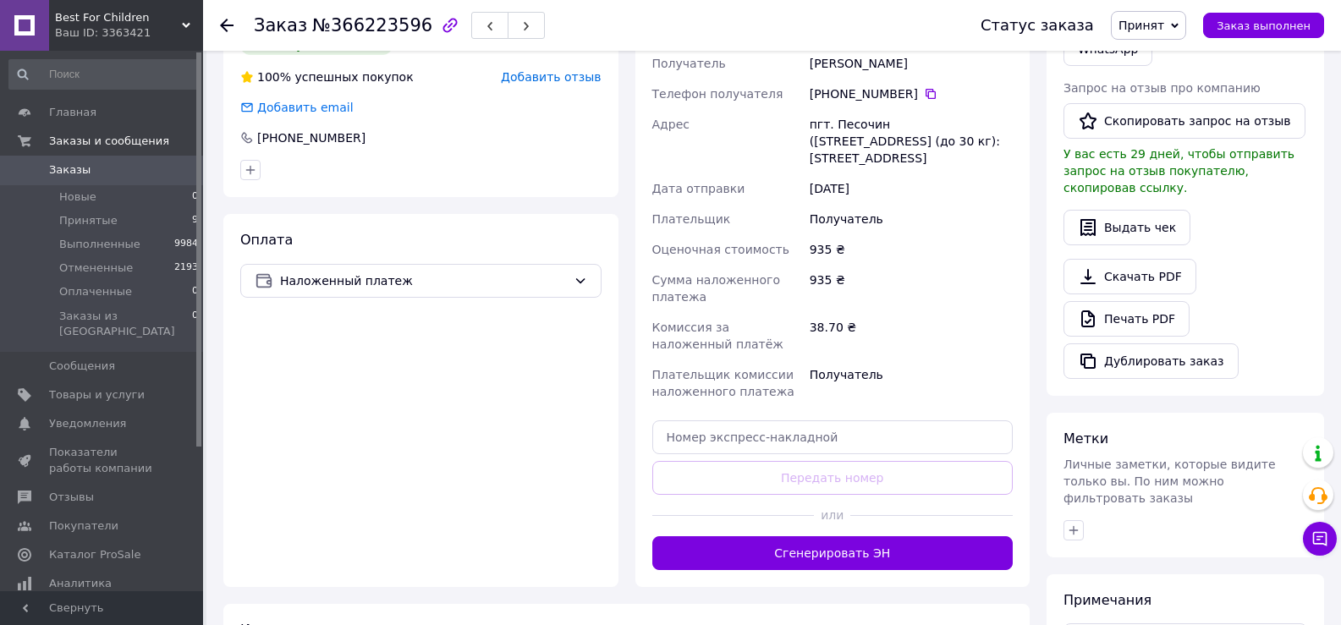
scroll to position [488, 0]
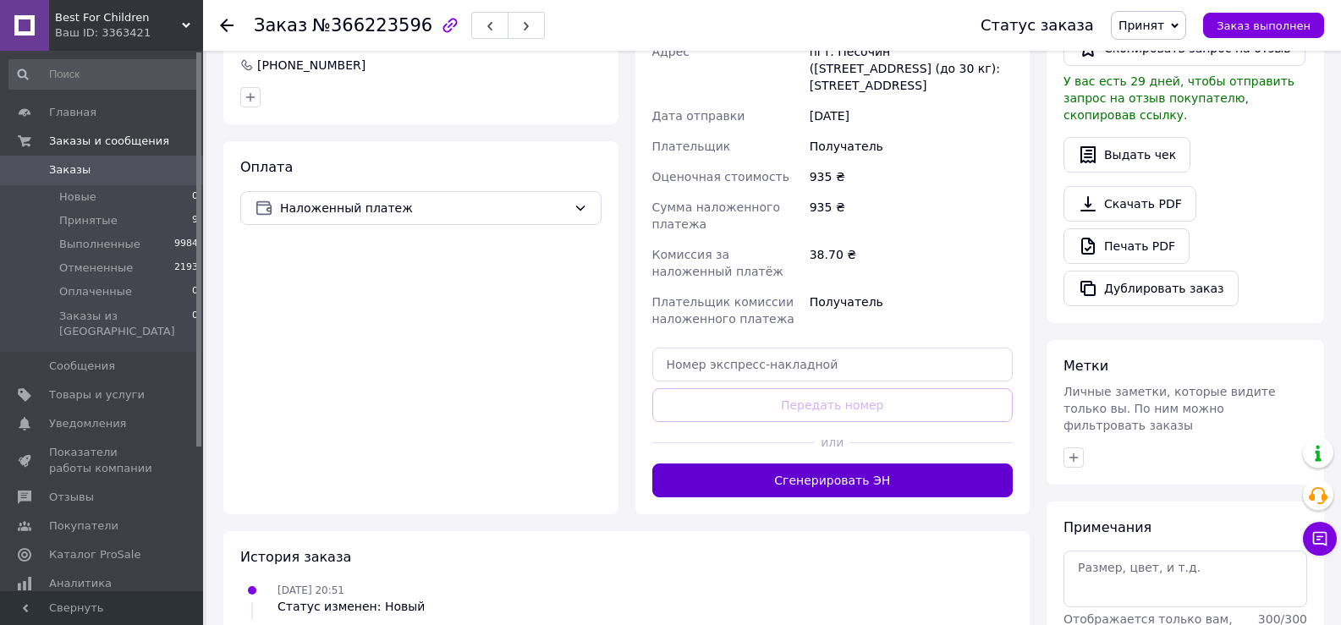
click at [817, 486] on button "Сгенерировать ЭН" at bounding box center [832, 481] width 361 height 34
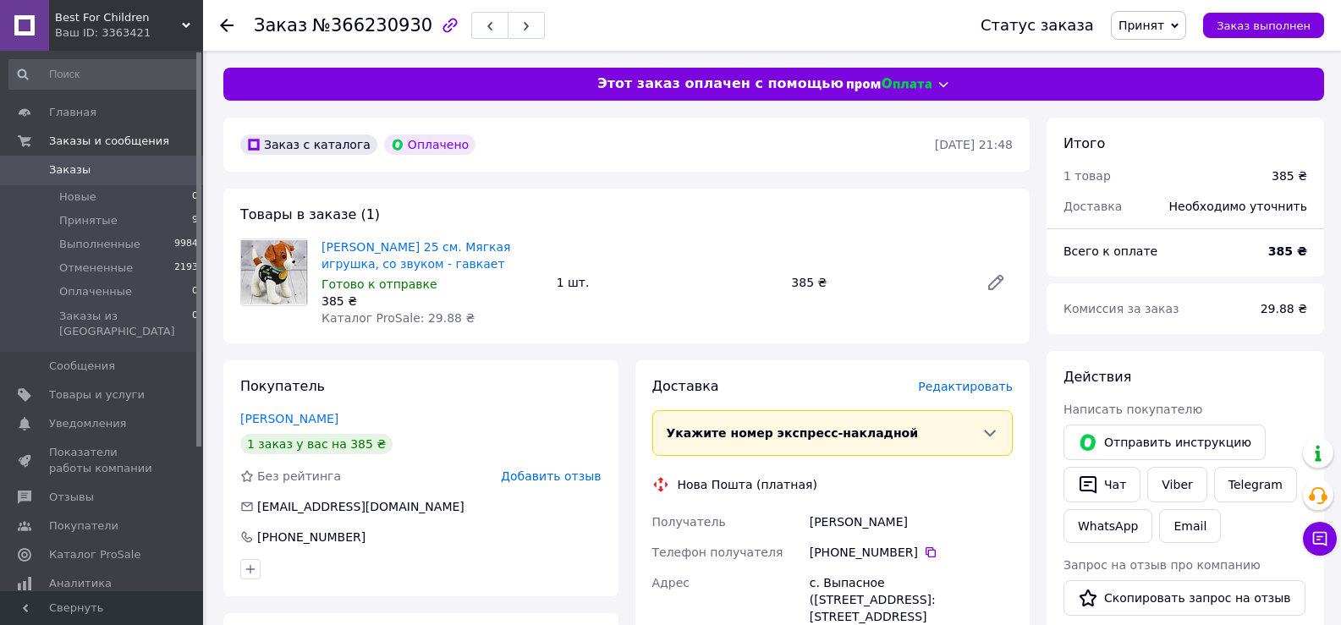
scroll to position [547, 0]
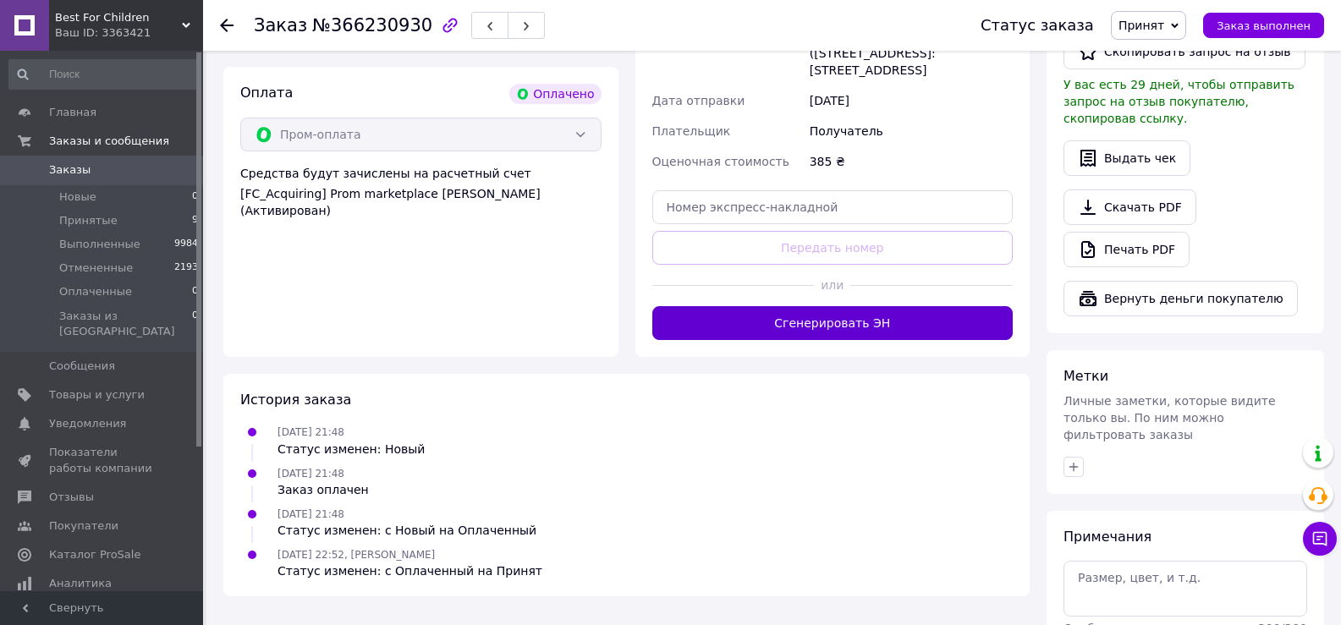
click at [872, 306] on button "Сгенерировать ЭН" at bounding box center [832, 323] width 361 height 34
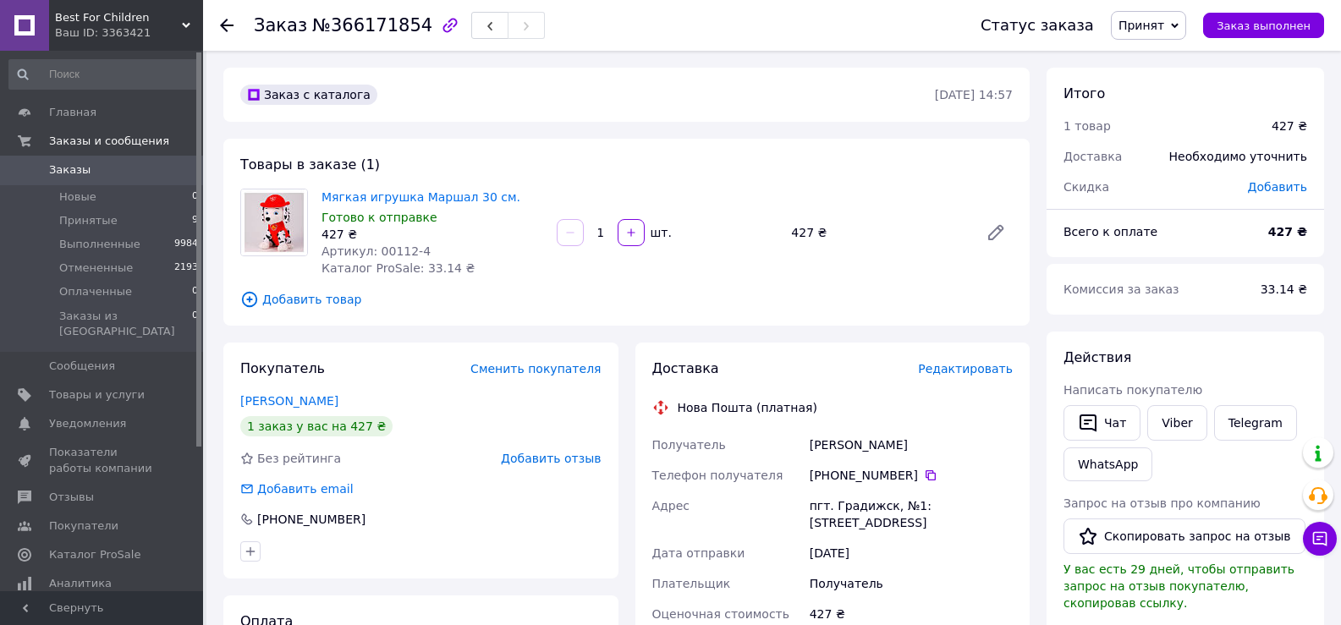
click at [949, 370] on span "Редактировать" at bounding box center [965, 369] width 95 height 14
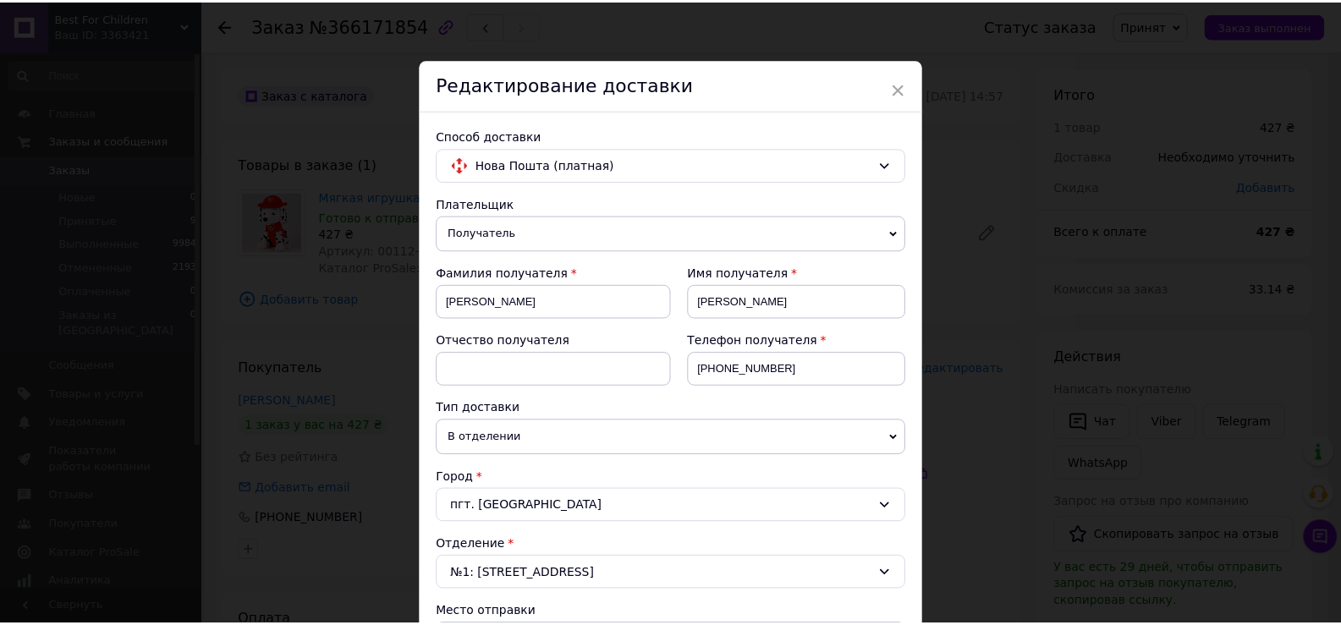
scroll to position [666, 0]
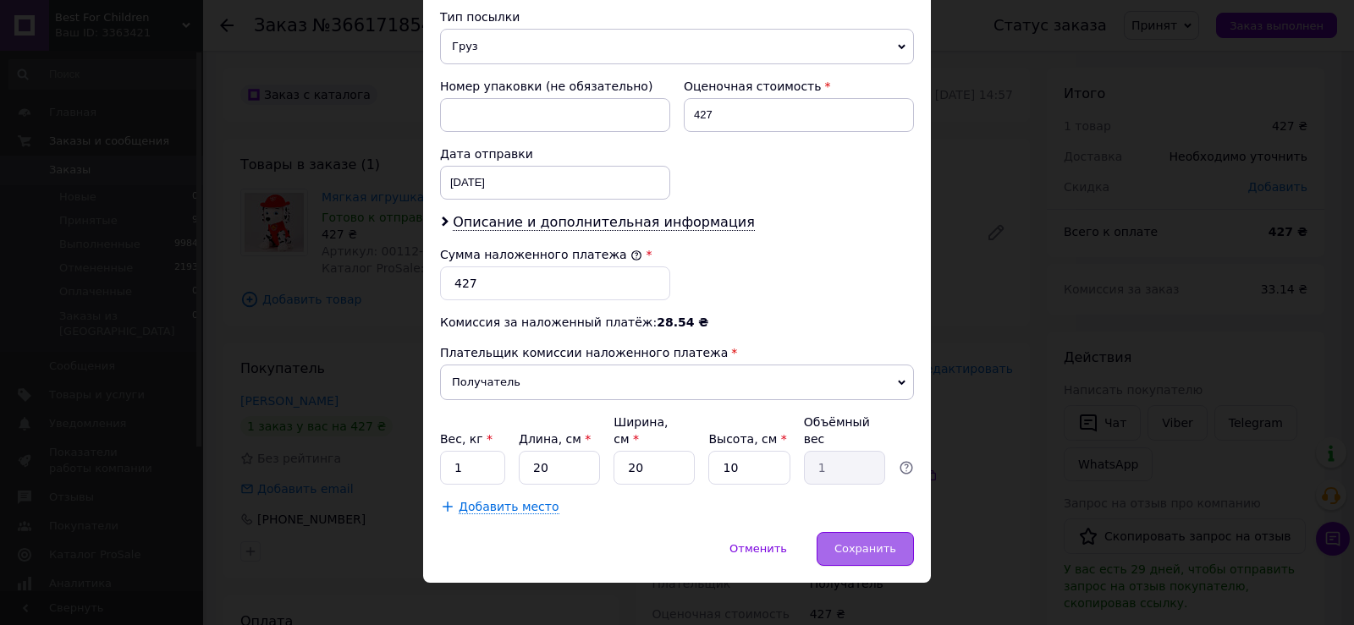
click at [861, 540] on div "Сохранить" at bounding box center [865, 549] width 97 height 34
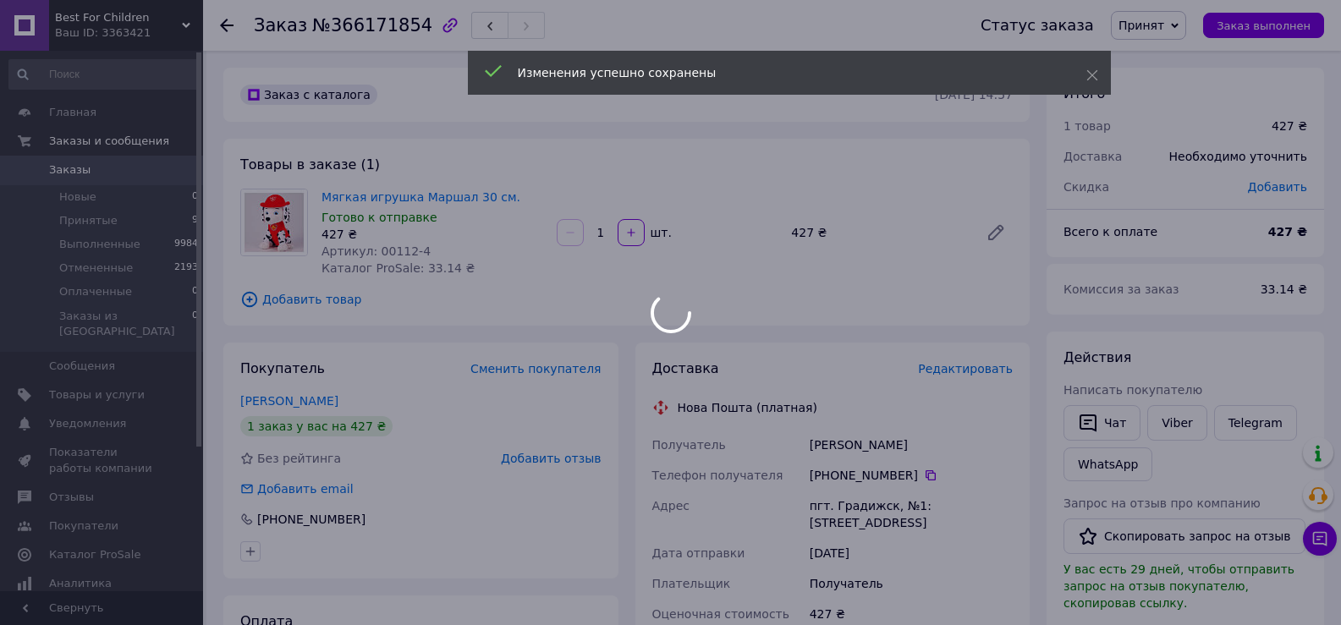
scroll to position [547, 0]
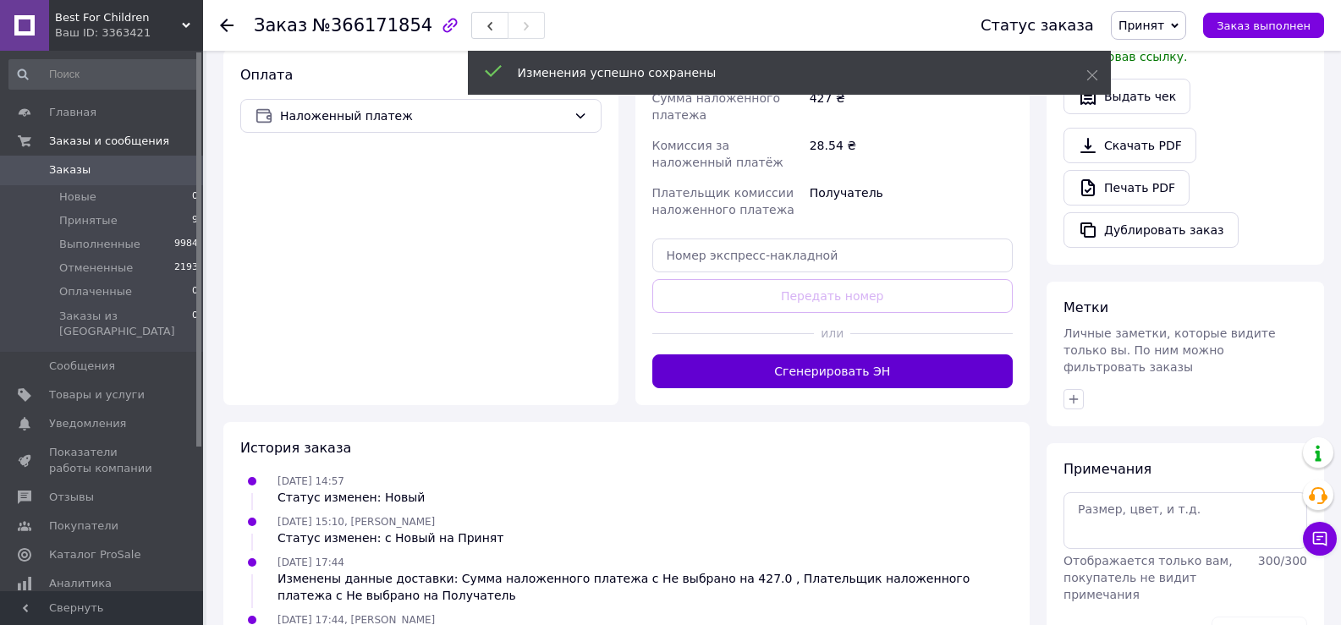
click at [856, 367] on button "Сгенерировать ЭН" at bounding box center [832, 372] width 361 height 34
